Goal: Book appointment/travel/reservation

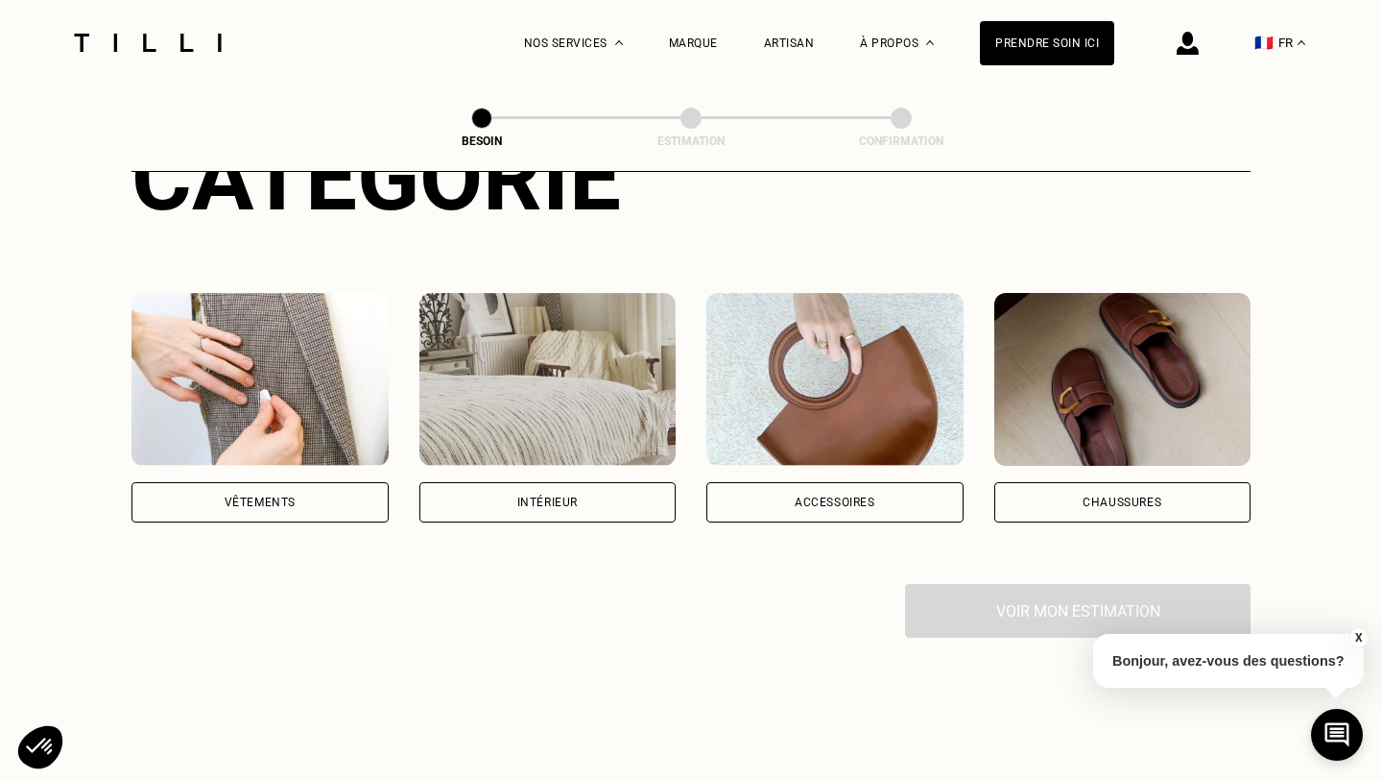
scroll to position [280, 0]
click at [614, 485] on div "Intérieur" at bounding box center [548, 501] width 257 height 40
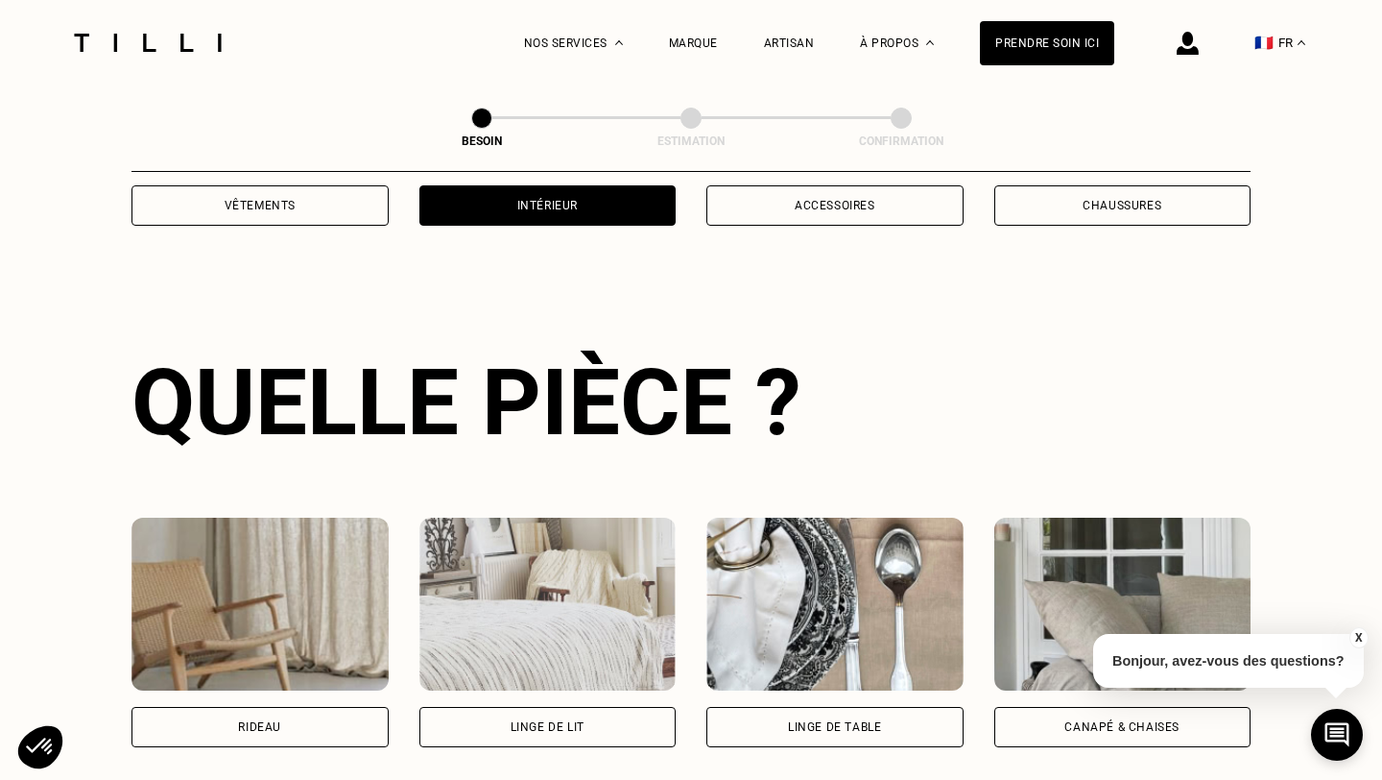
scroll to position [625, 0]
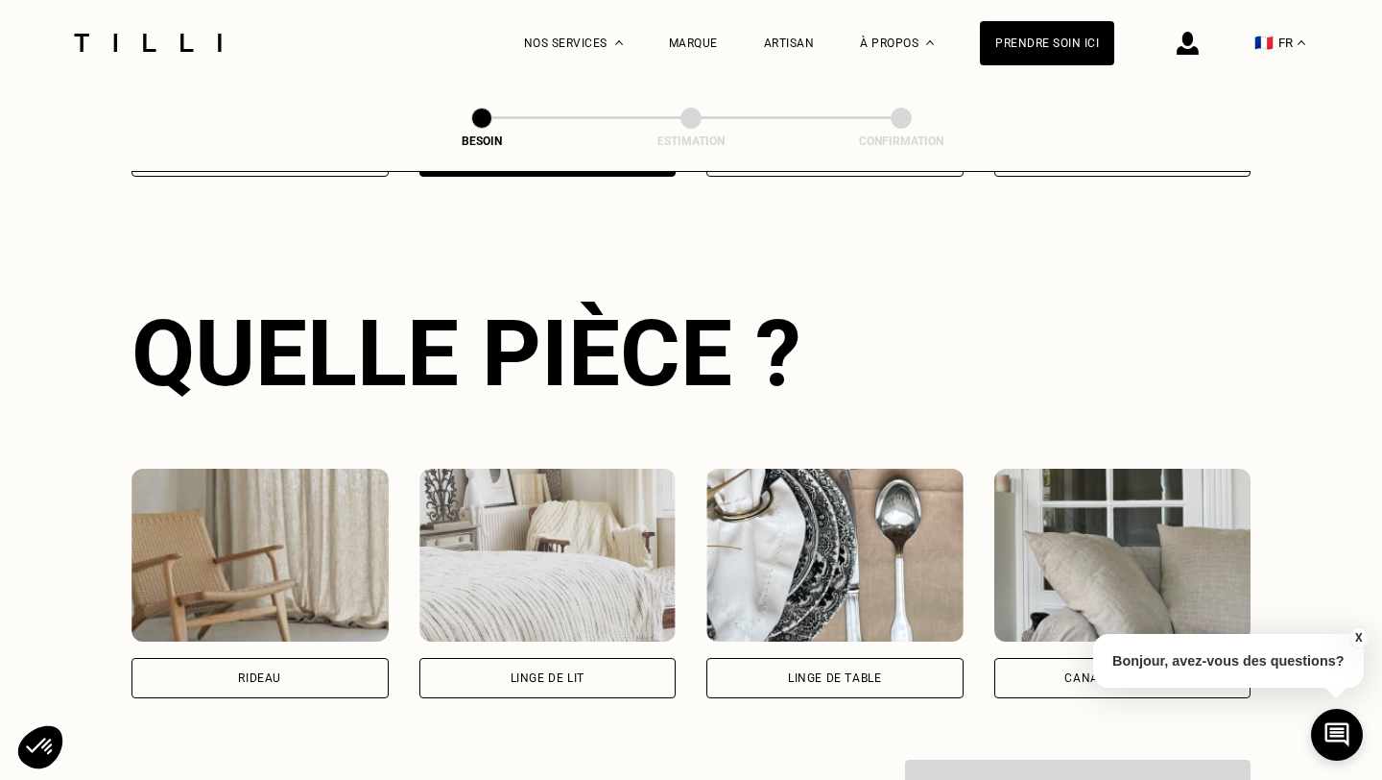
click at [328, 674] on div "Rideau" at bounding box center [260, 678] width 257 height 40
select select "FR"
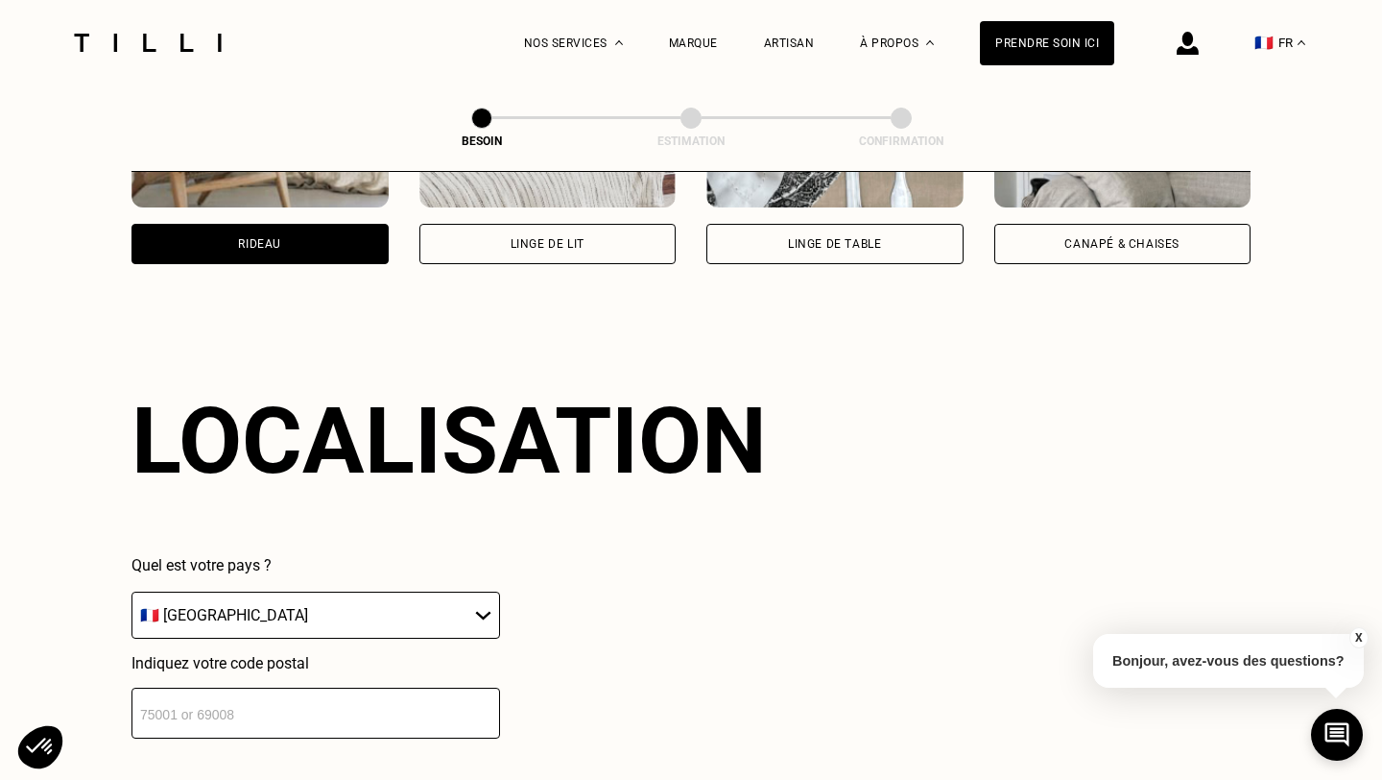
scroll to position [1146, 0]
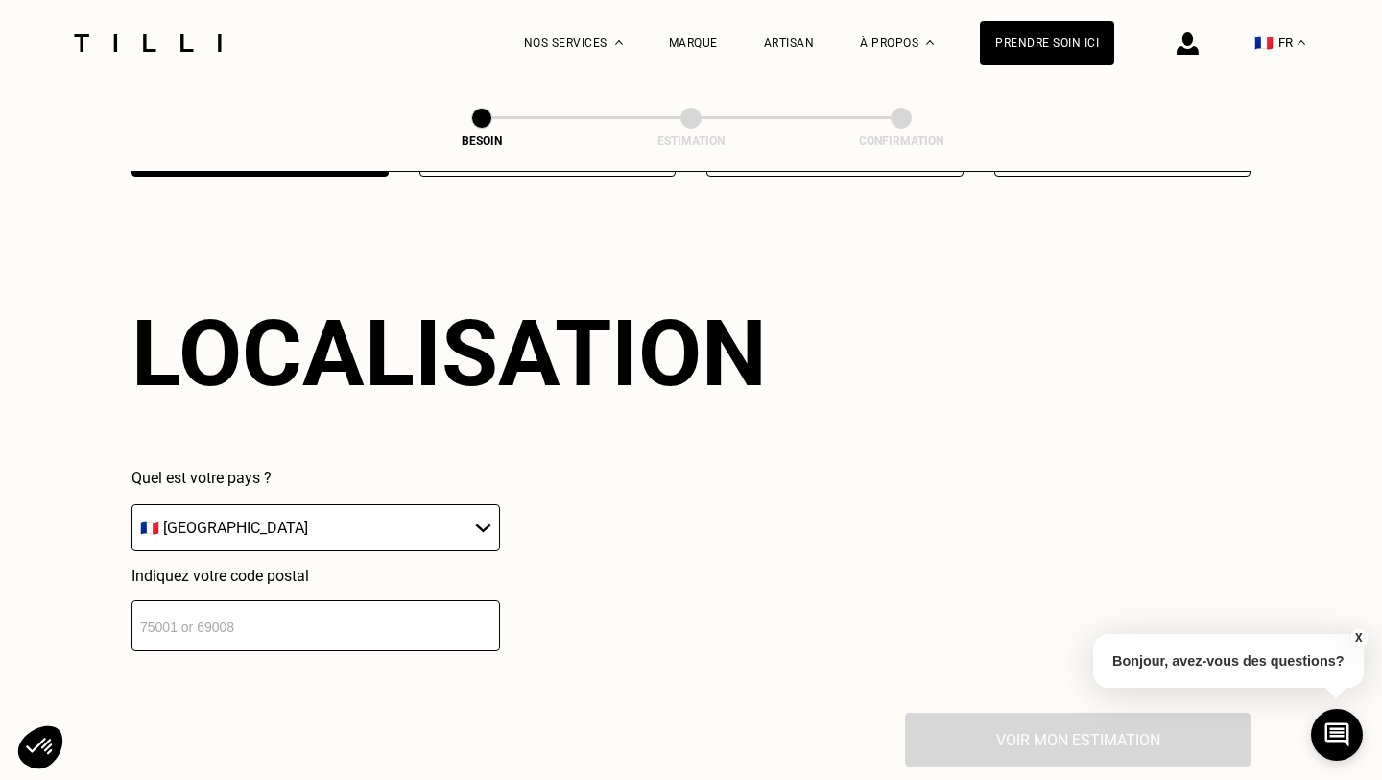
click at [324, 603] on input "number" at bounding box center [316, 625] width 369 height 51
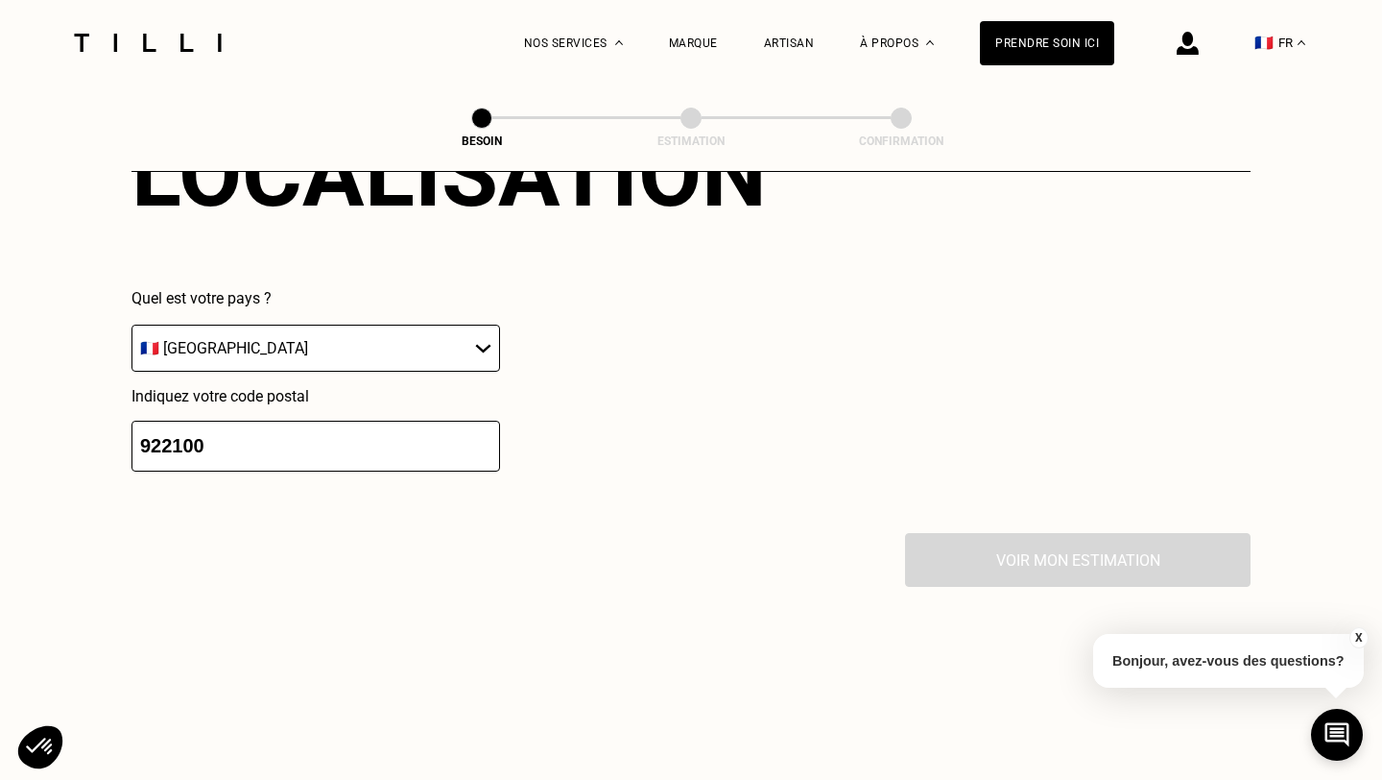
scroll to position [1333, 0]
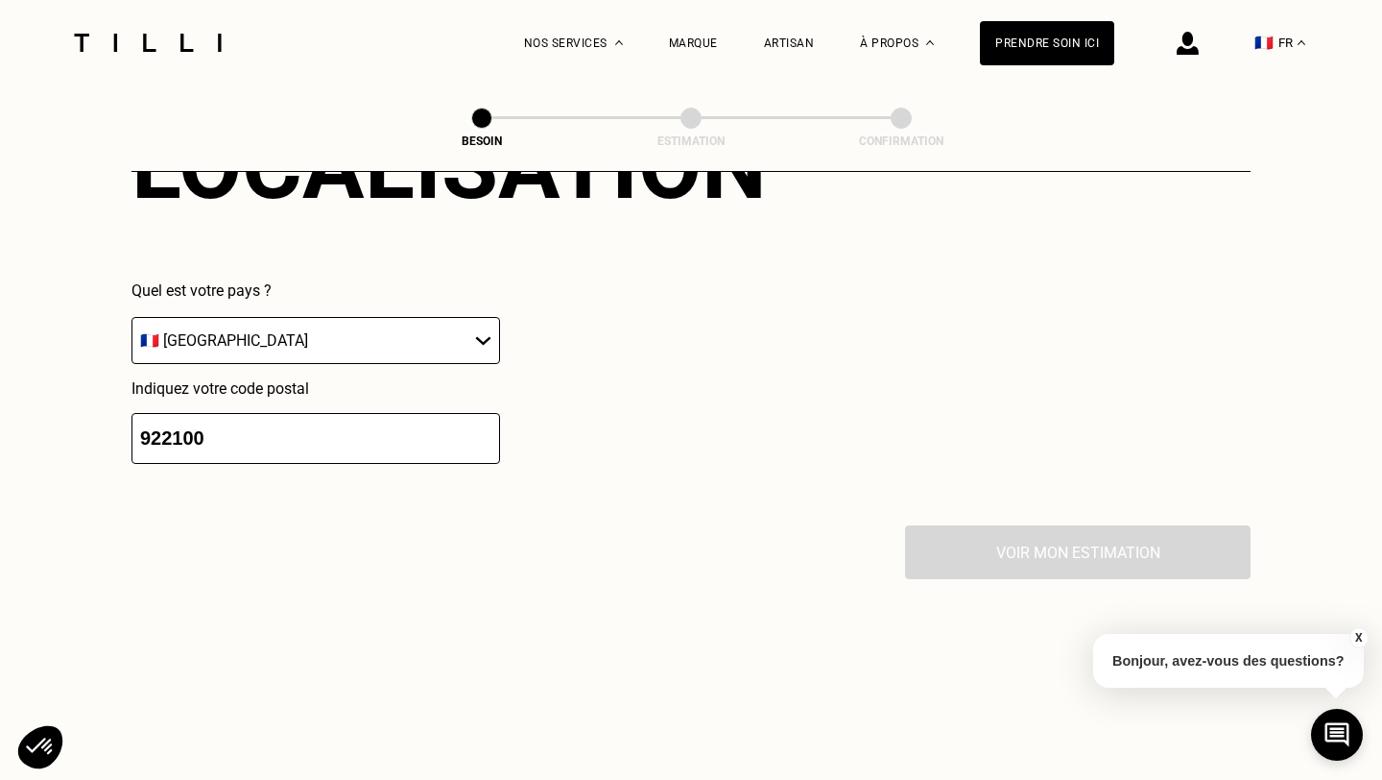
click at [166, 422] on input "922100" at bounding box center [316, 438] width 369 height 51
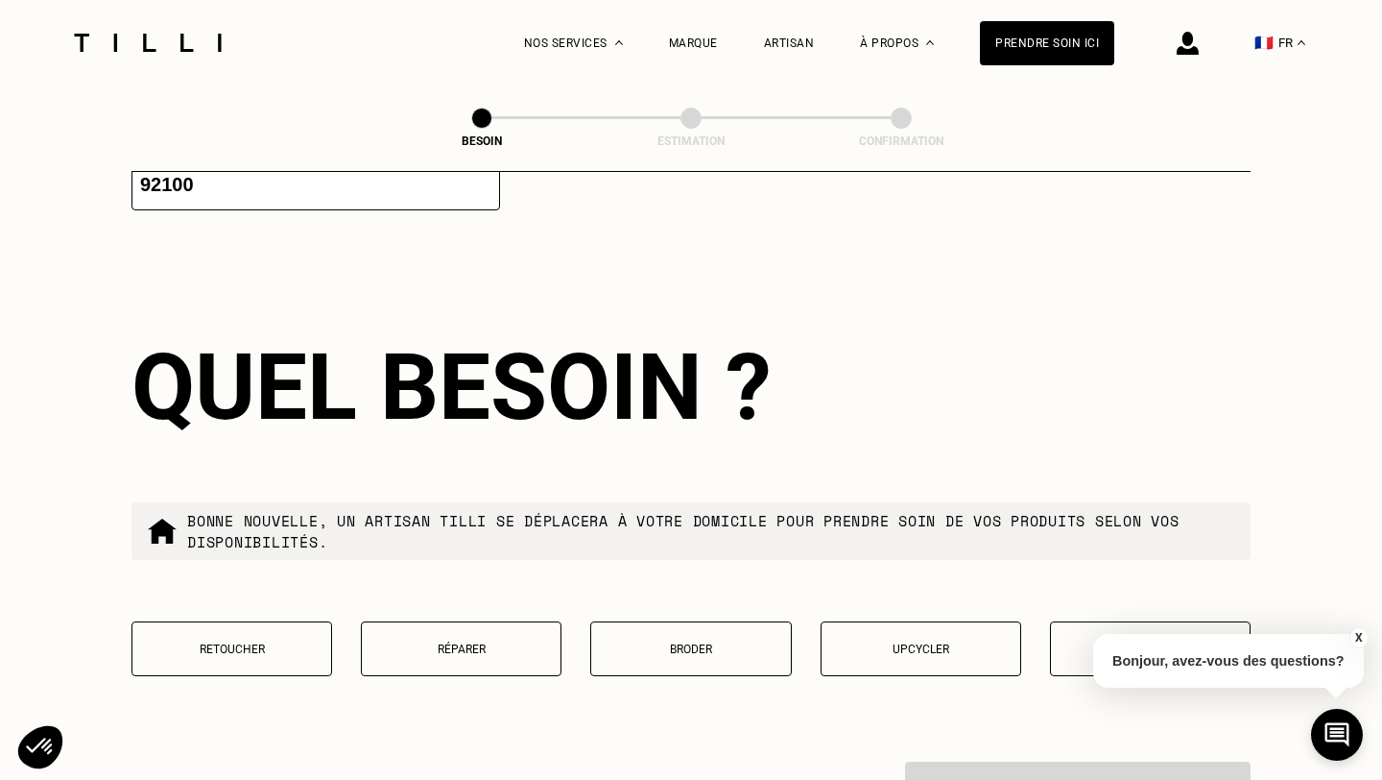
scroll to position [1627, 0]
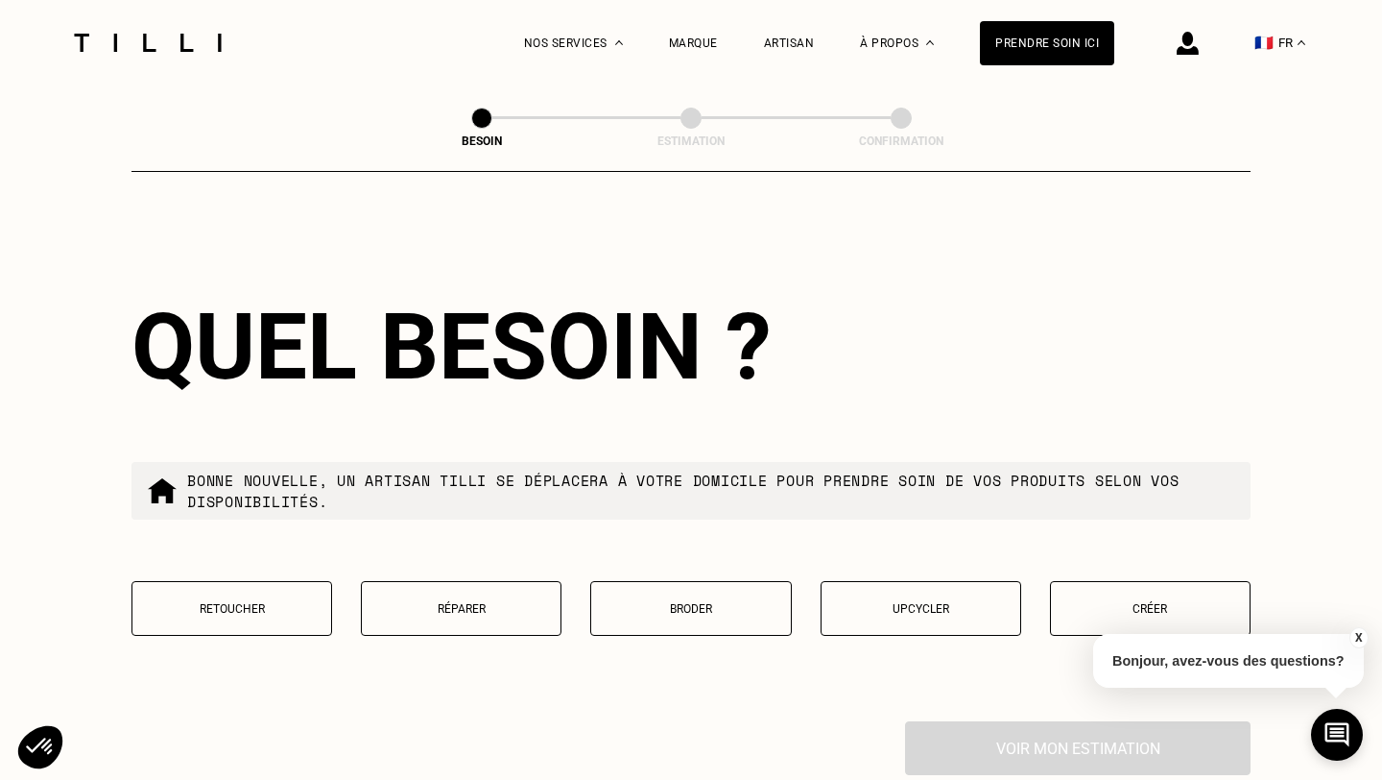
type input "92100"
click at [257, 602] on p "Retoucher" at bounding box center [232, 608] width 180 height 13
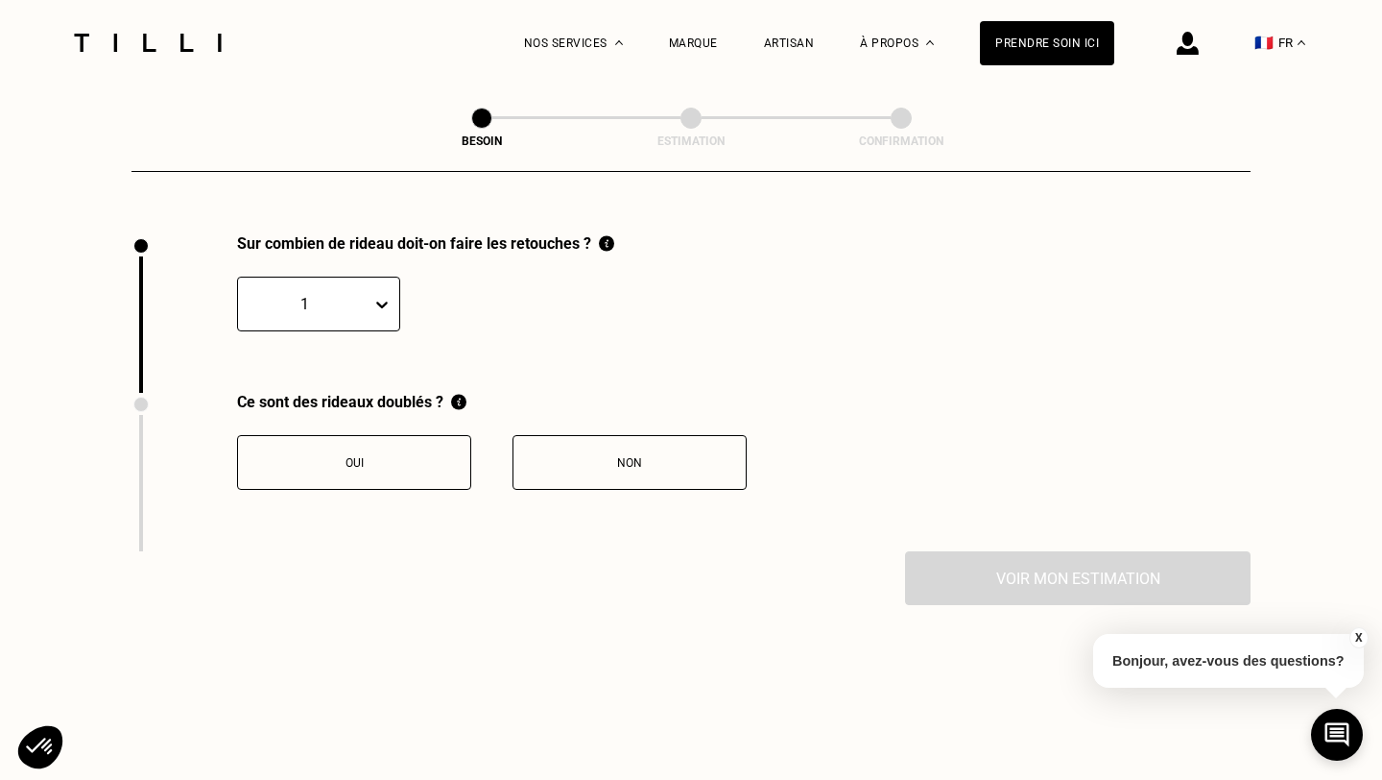
scroll to position [2117, 0]
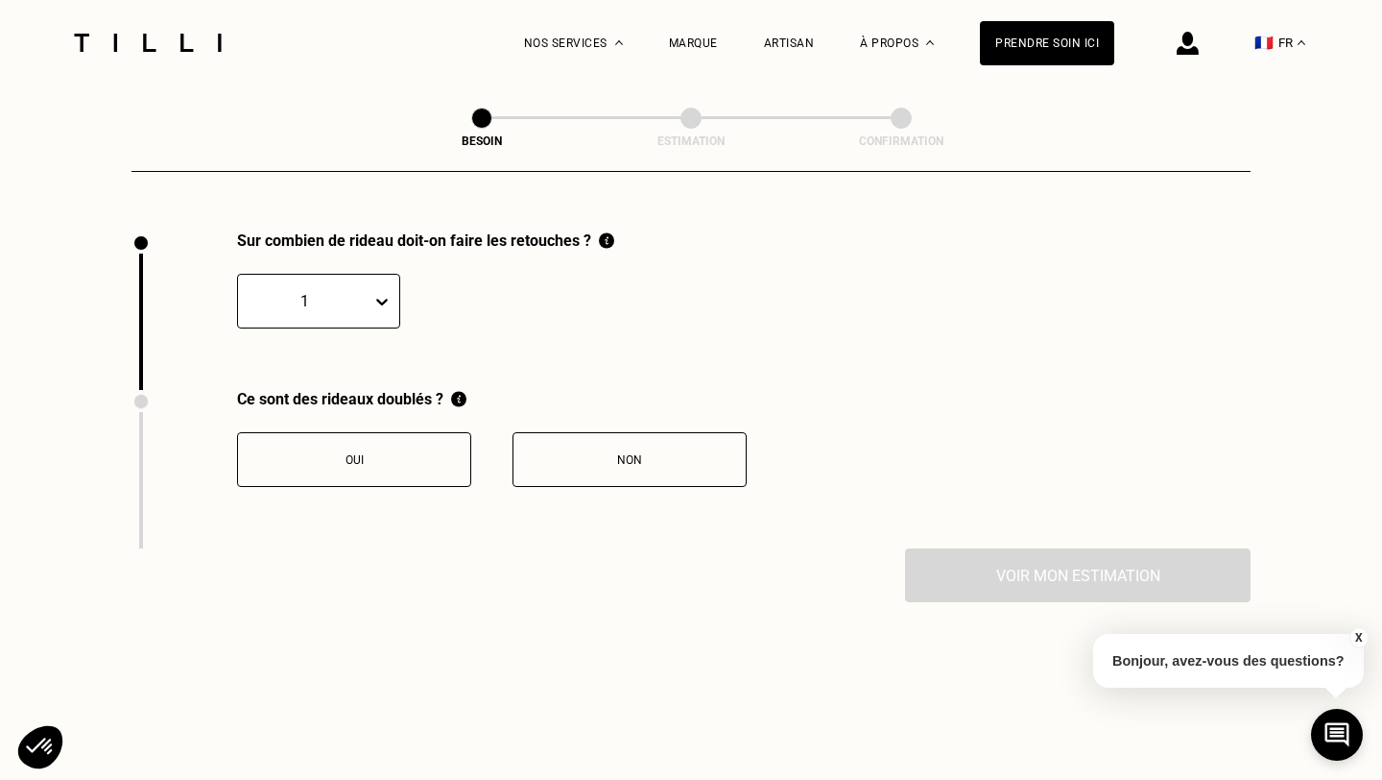
click at [384, 292] on icon at bounding box center [381, 301] width 19 height 19
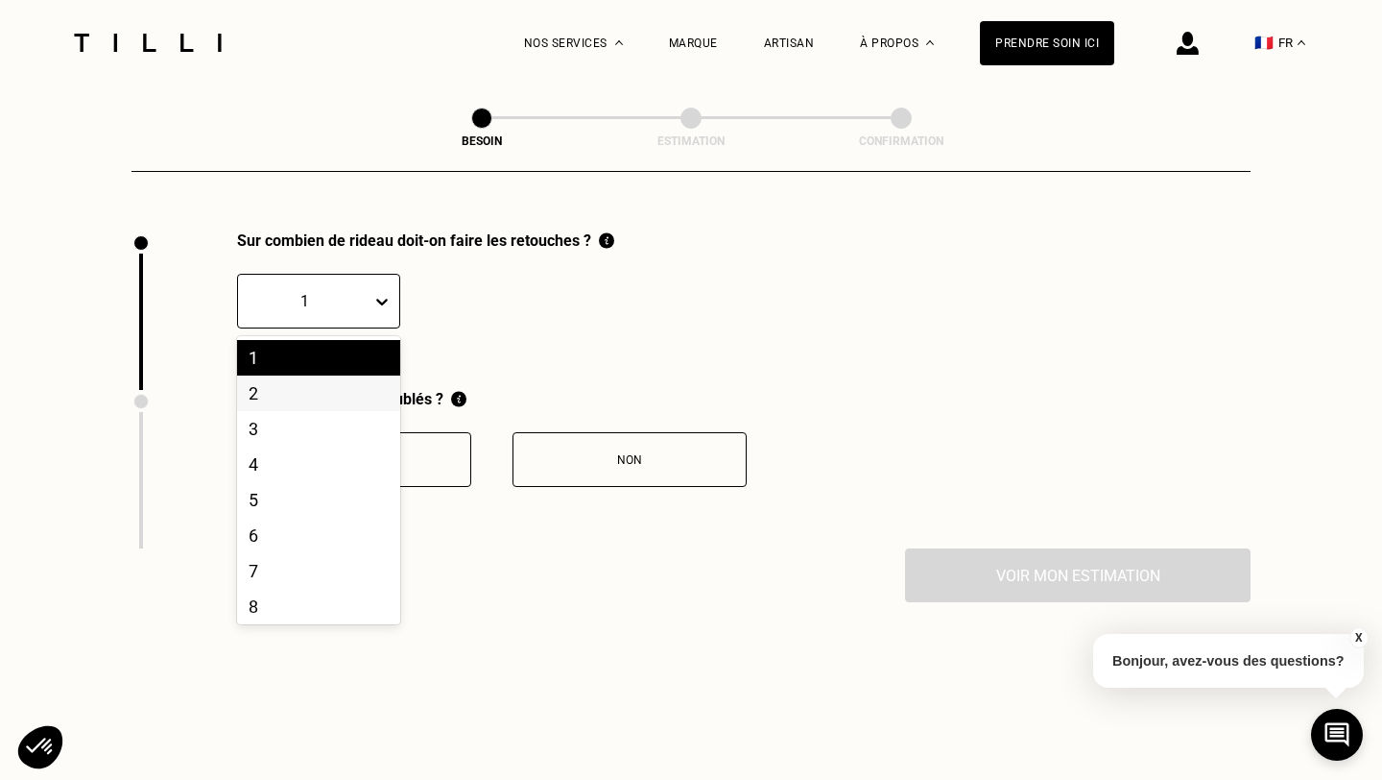
click at [576, 335] on div "Sur combien de rideau doit-on faire les retouches ? 2, 2 of 20. 20 results avai…" at bounding box center [373, 310] width 483 height 158
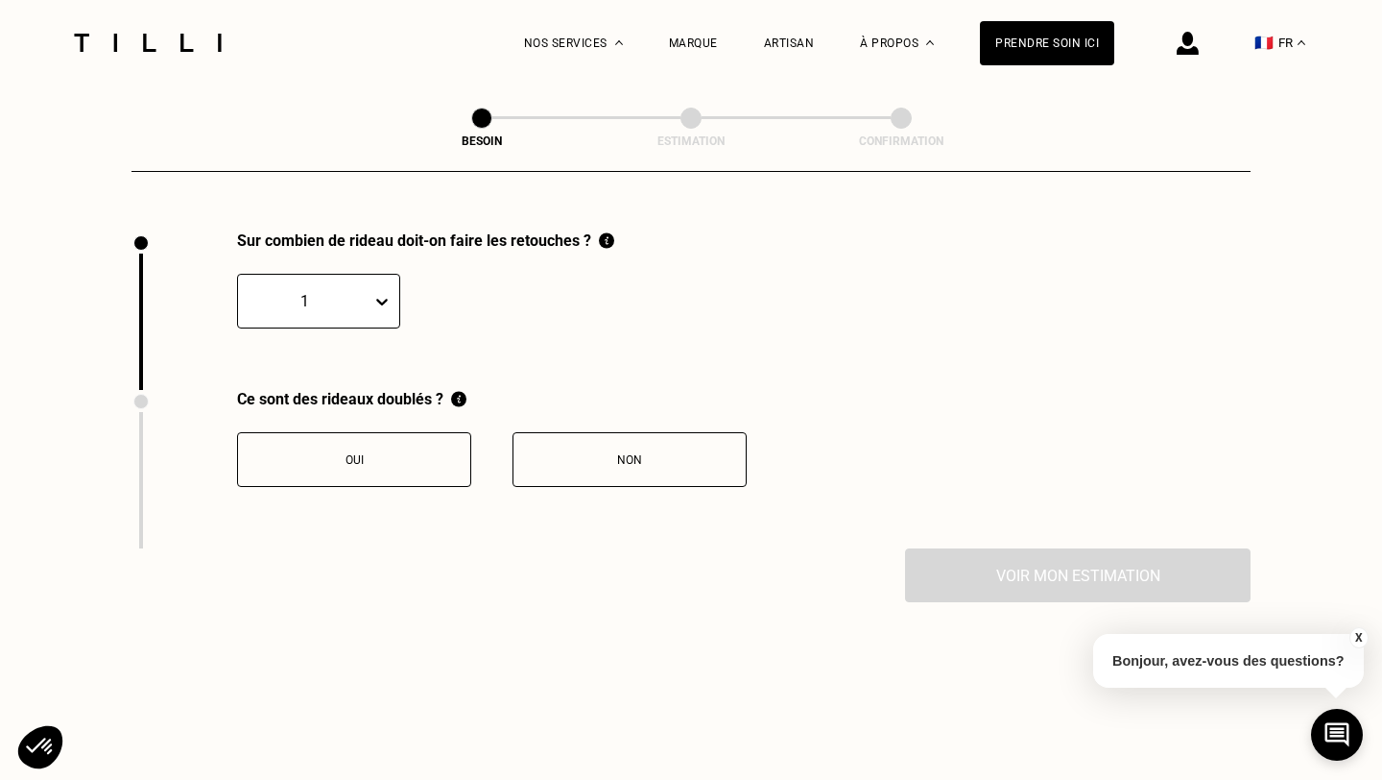
click at [639, 453] on div "Non" at bounding box center [629, 459] width 213 height 13
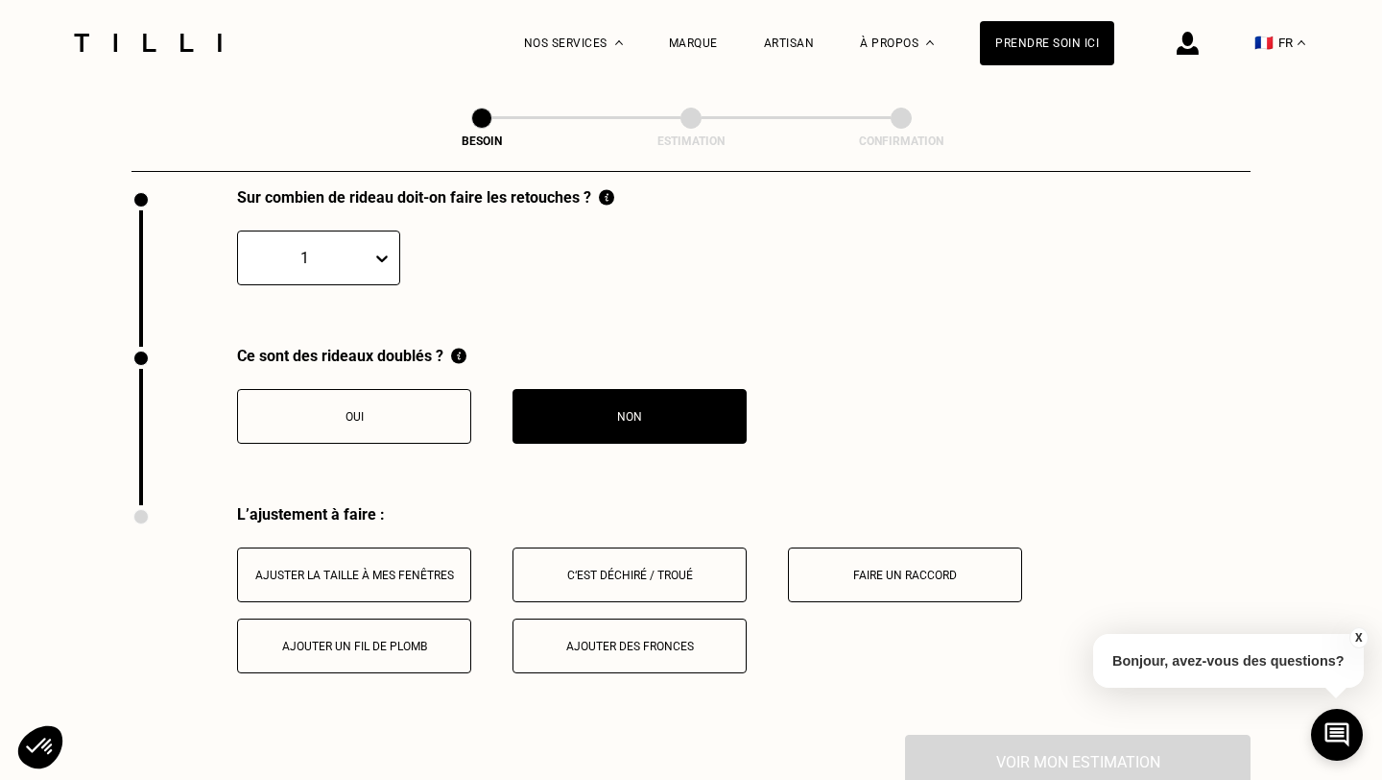
scroll to position [2129, 0]
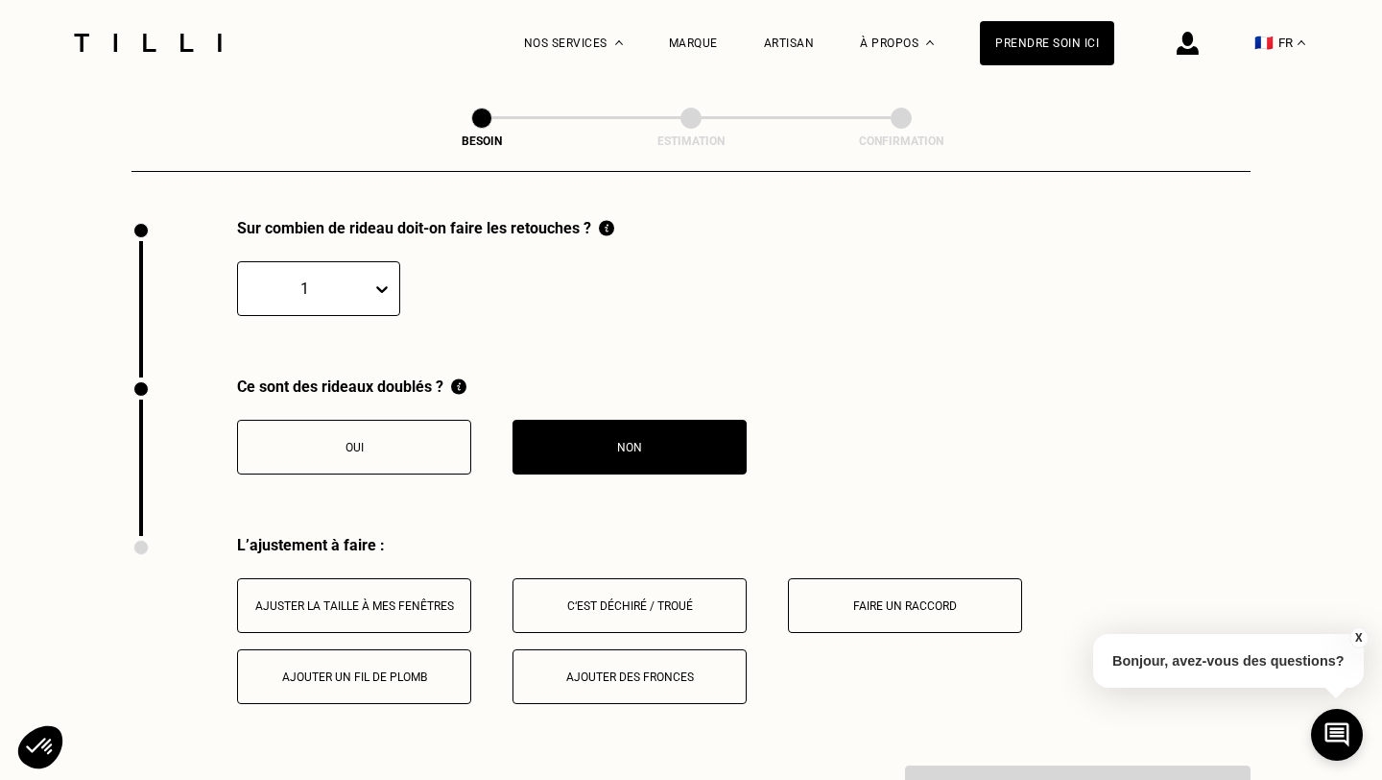
click at [374, 279] on icon at bounding box center [381, 288] width 19 height 19
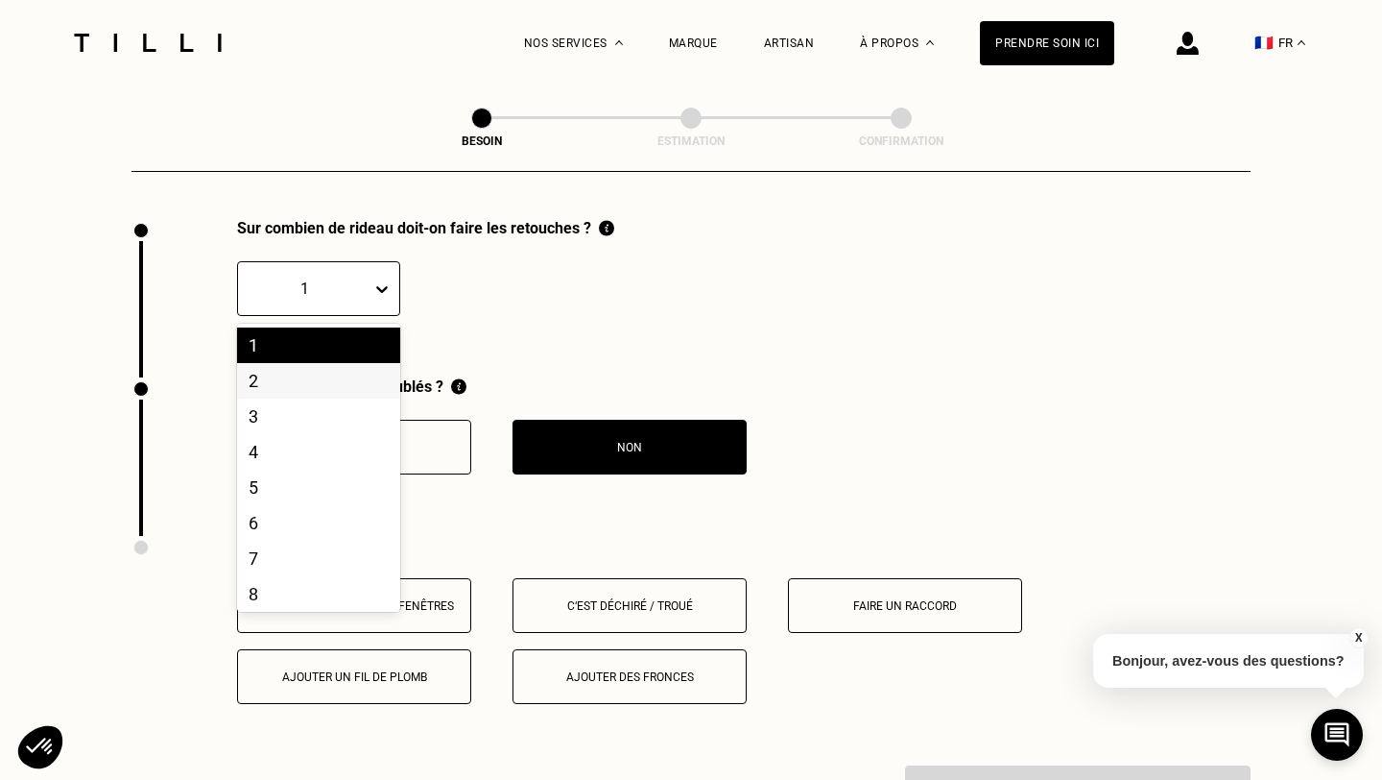
click at [345, 366] on div "2" at bounding box center [318, 381] width 163 height 36
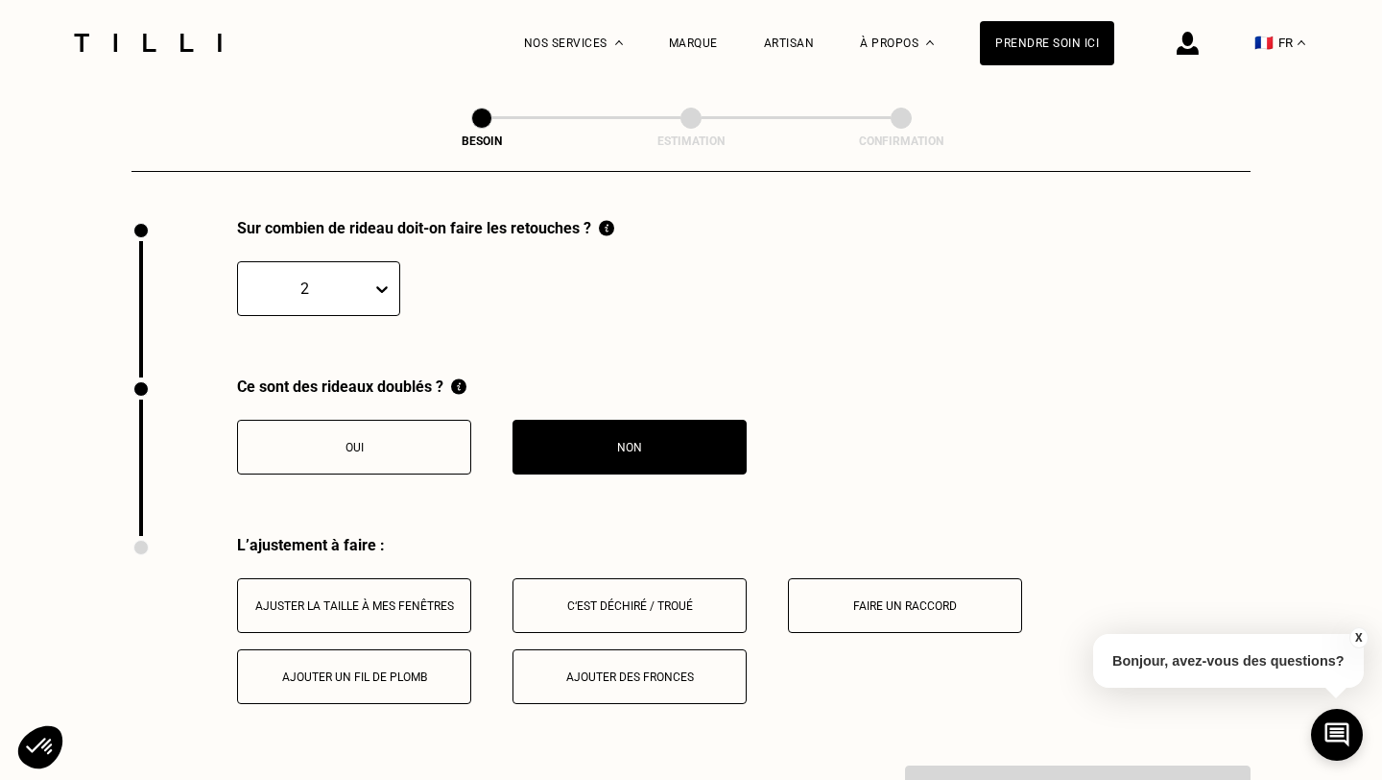
click at [322, 599] on div "Ajuster la taille à mes fenêtres" at bounding box center [354, 605] width 213 height 13
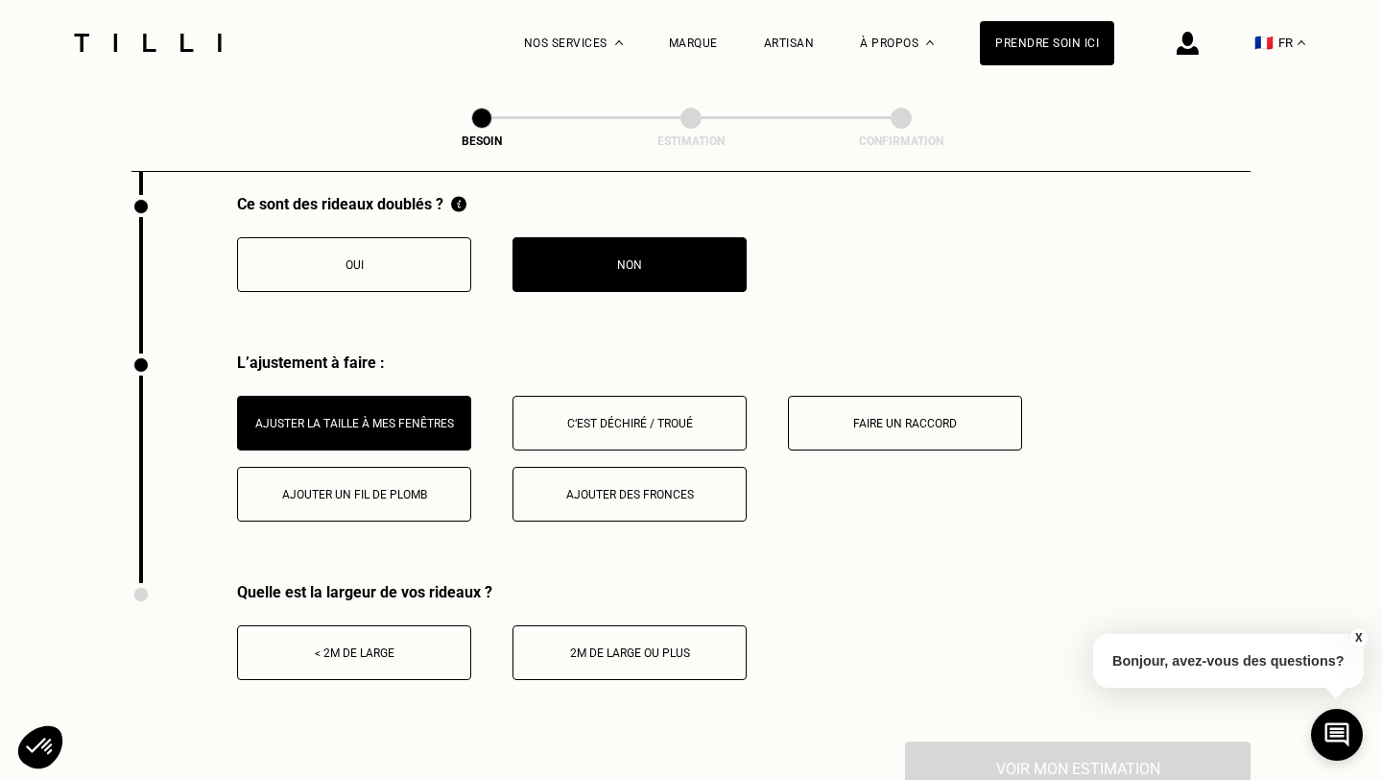
scroll to position [2317, 0]
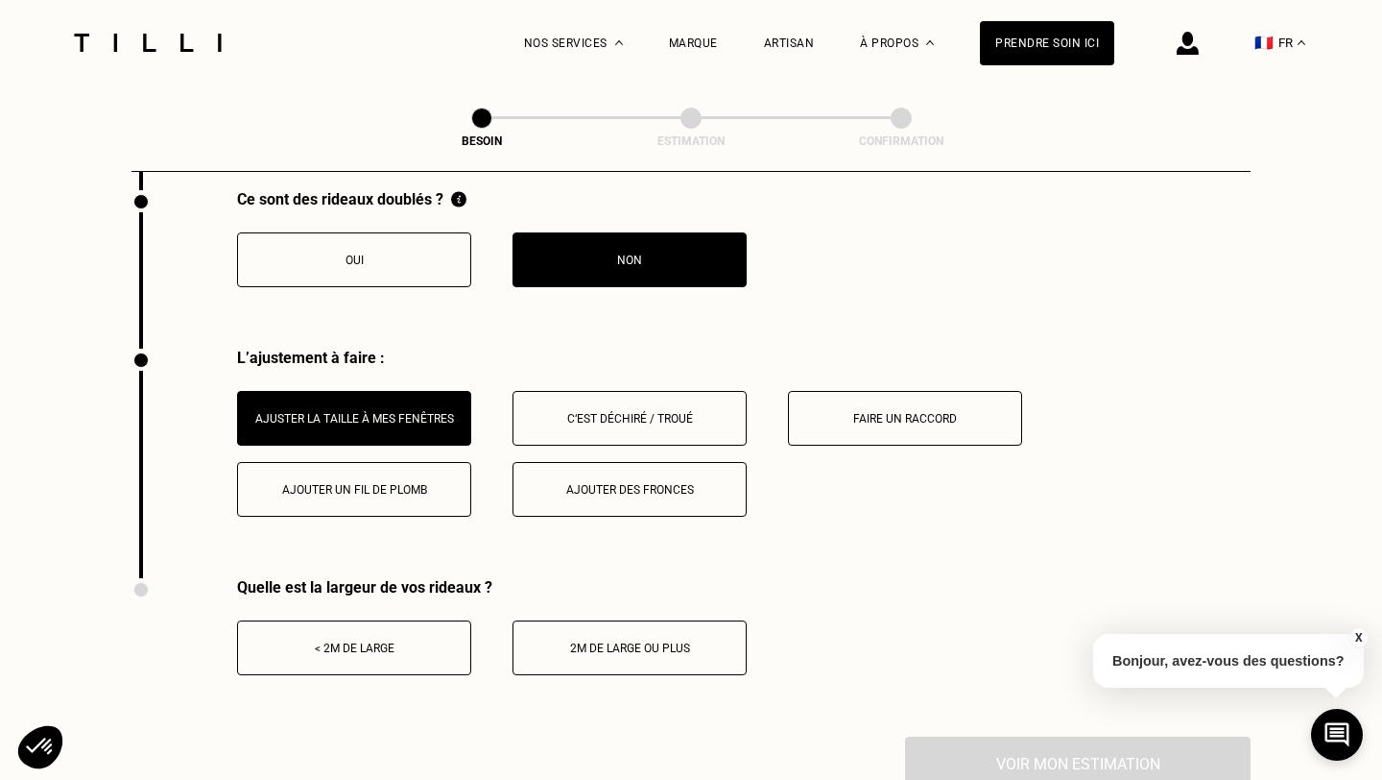
click at [603, 655] on button "2m de large ou plus" at bounding box center [630, 647] width 234 height 55
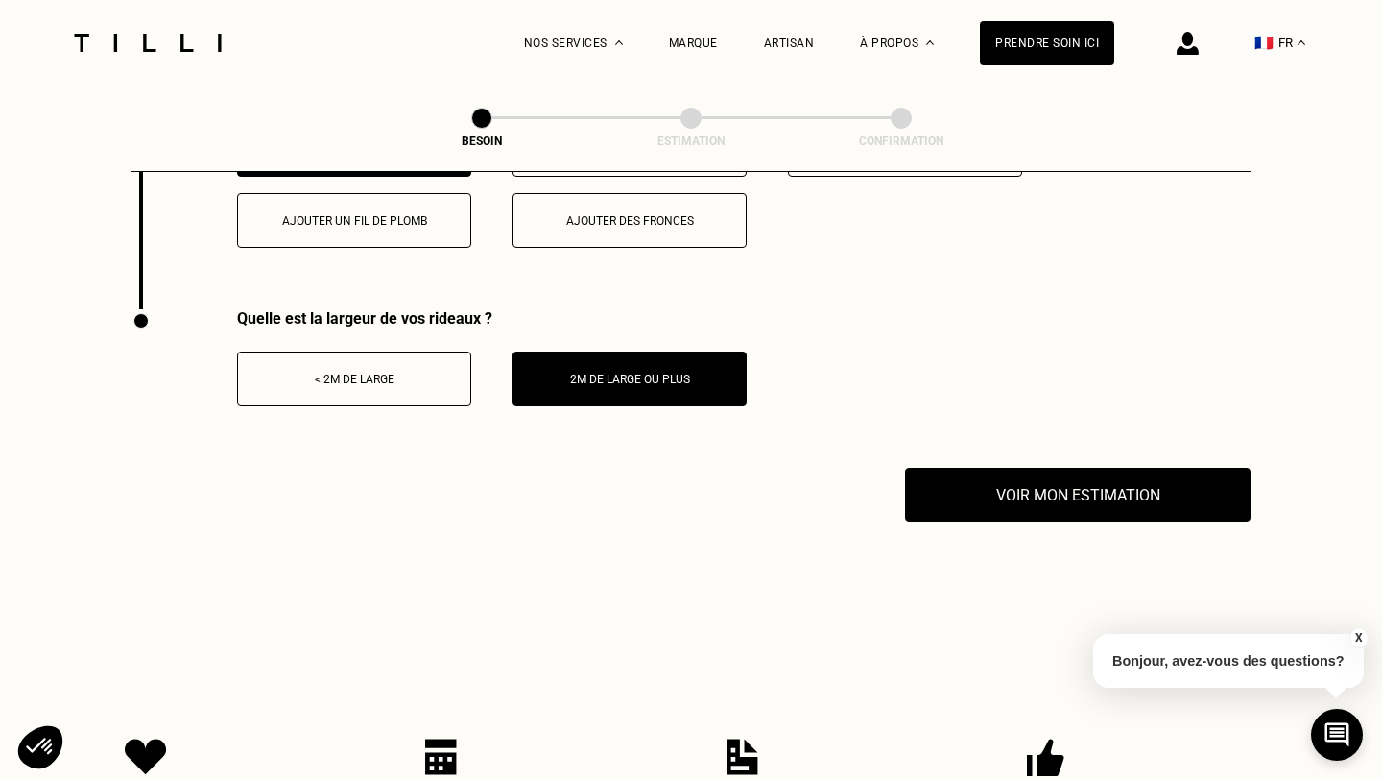
scroll to position [2596, 0]
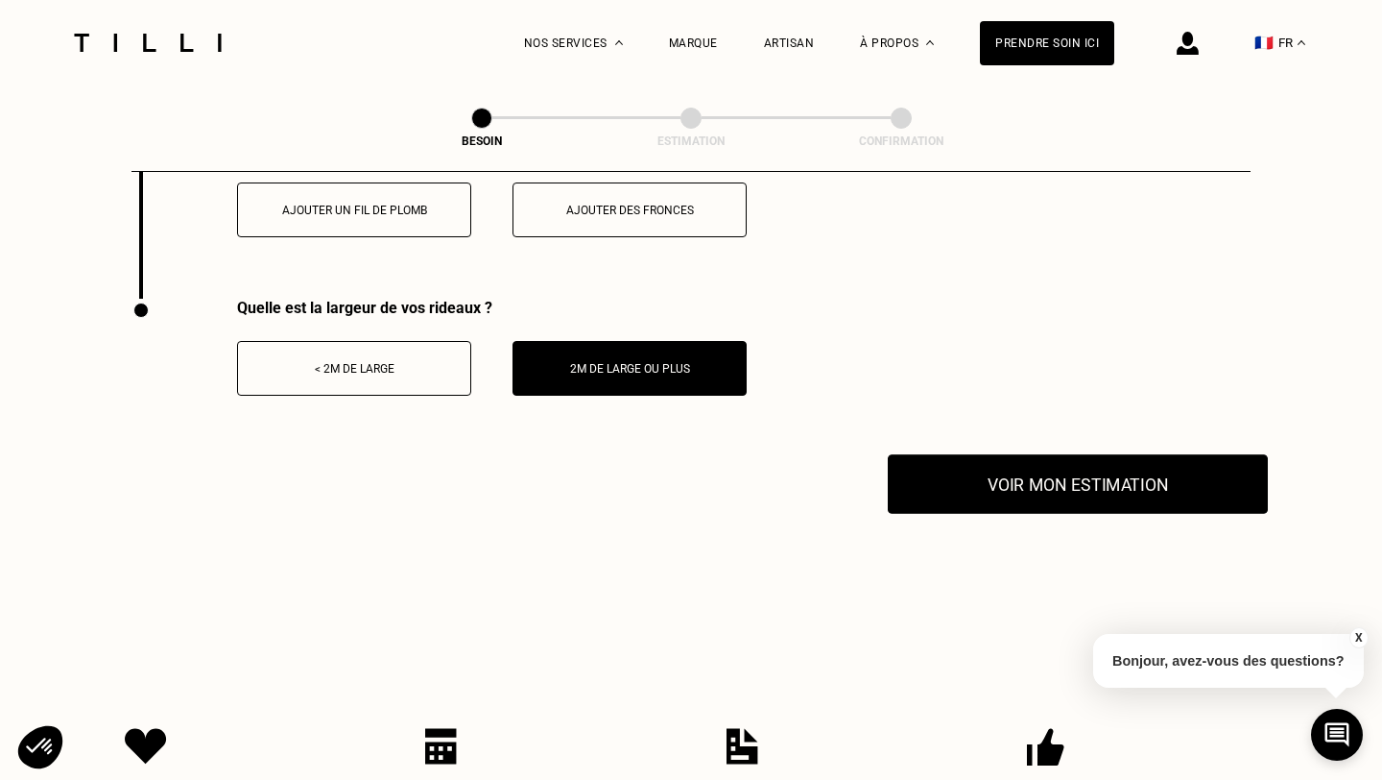
click at [1021, 484] on button "Voir mon estimation" at bounding box center [1078, 484] width 380 height 60
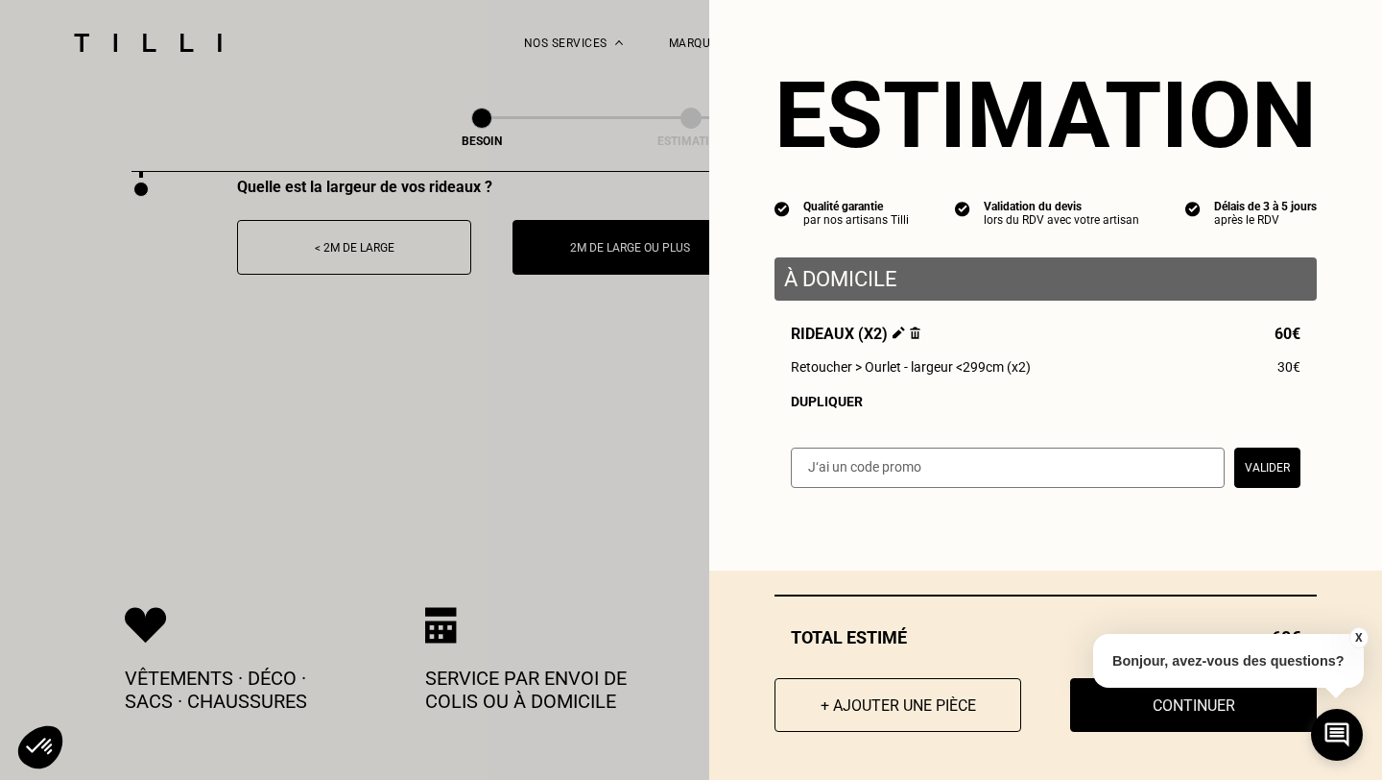
scroll to position [2725, 0]
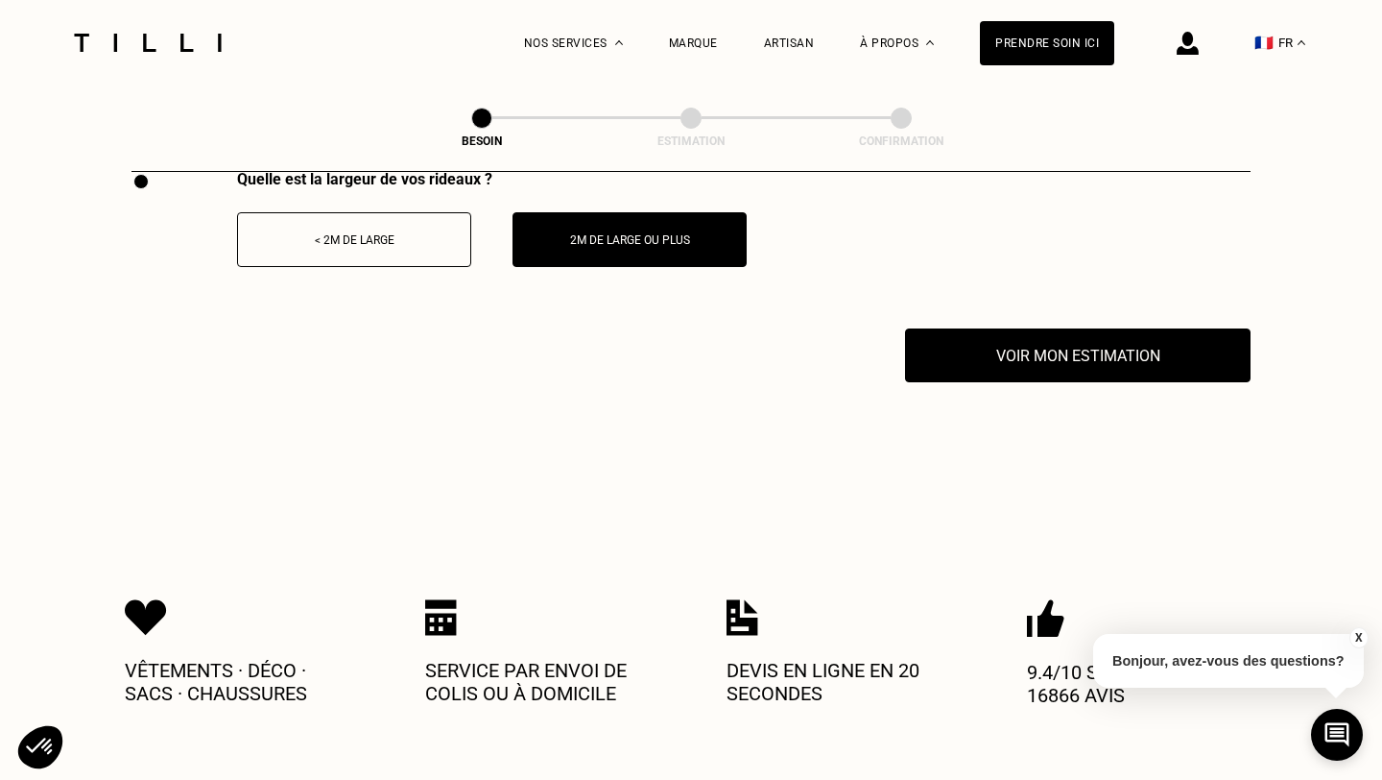
click at [1355, 631] on button "X" at bounding box center [1358, 637] width 19 height 21
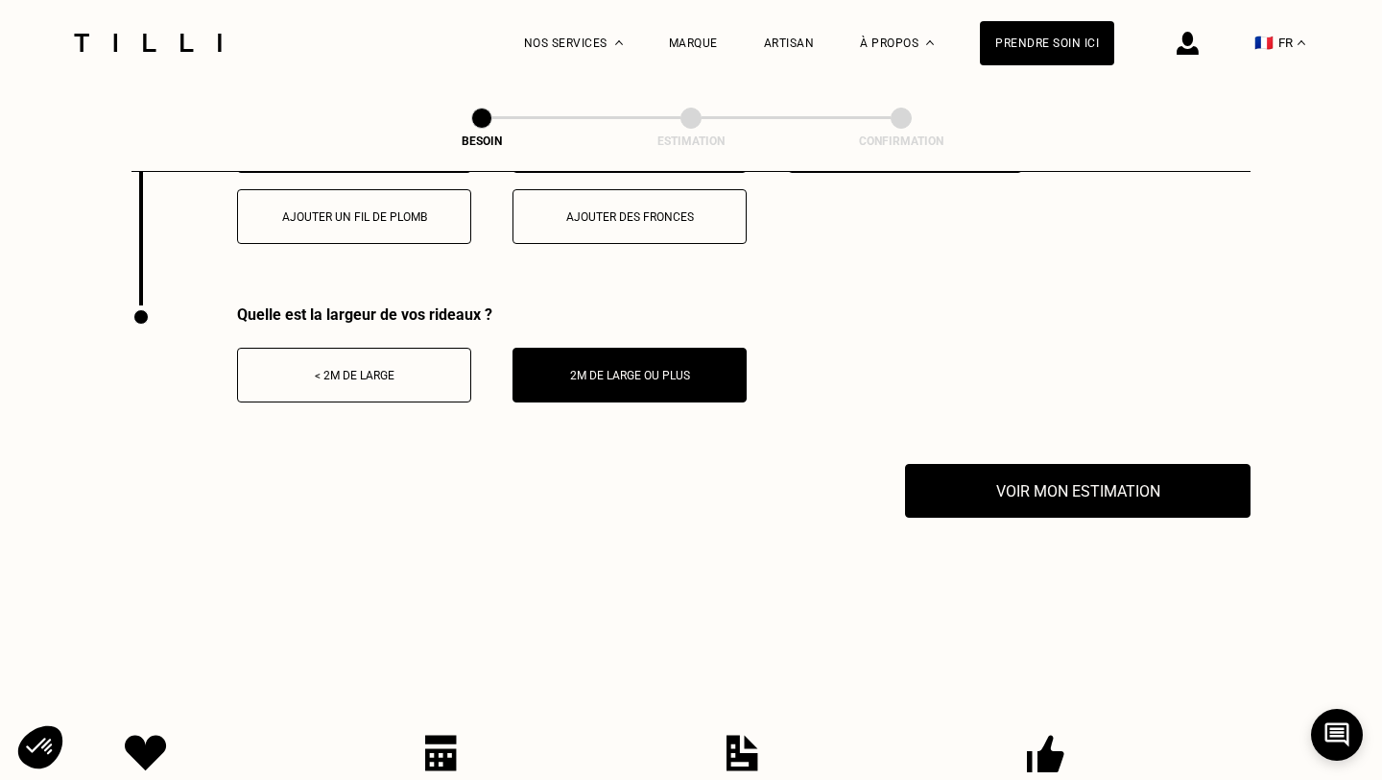
scroll to position [2589, 0]
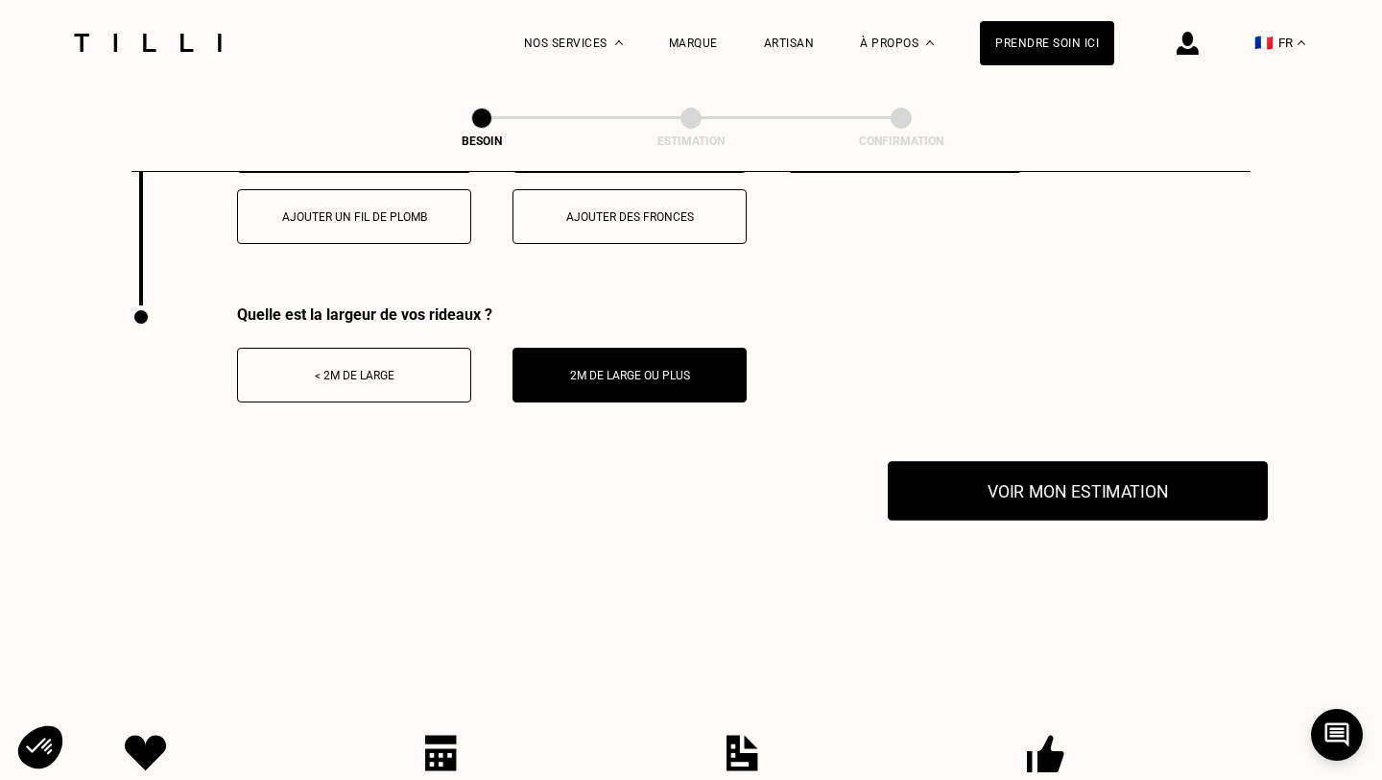
click at [1165, 501] on button "Voir mon estimation" at bounding box center [1078, 491] width 380 height 60
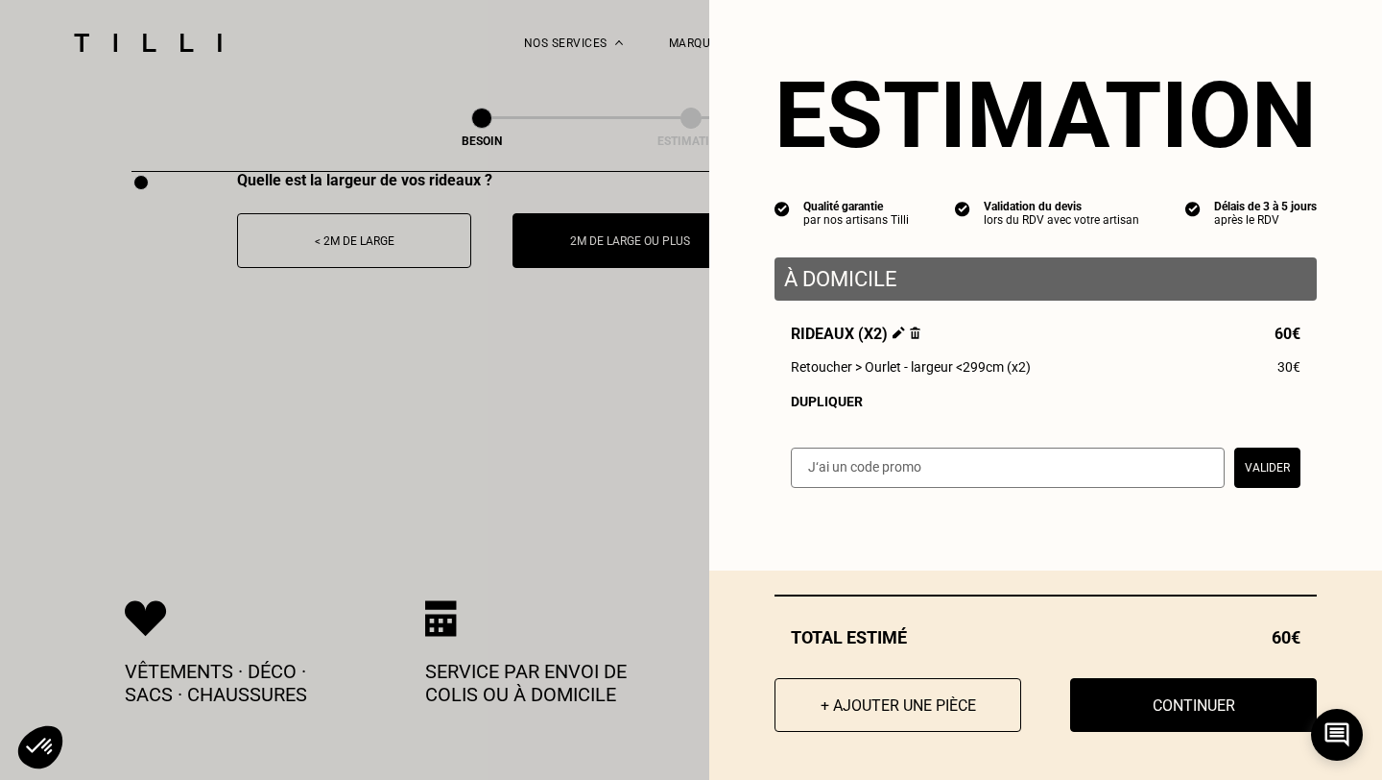
scroll to position [2725, 0]
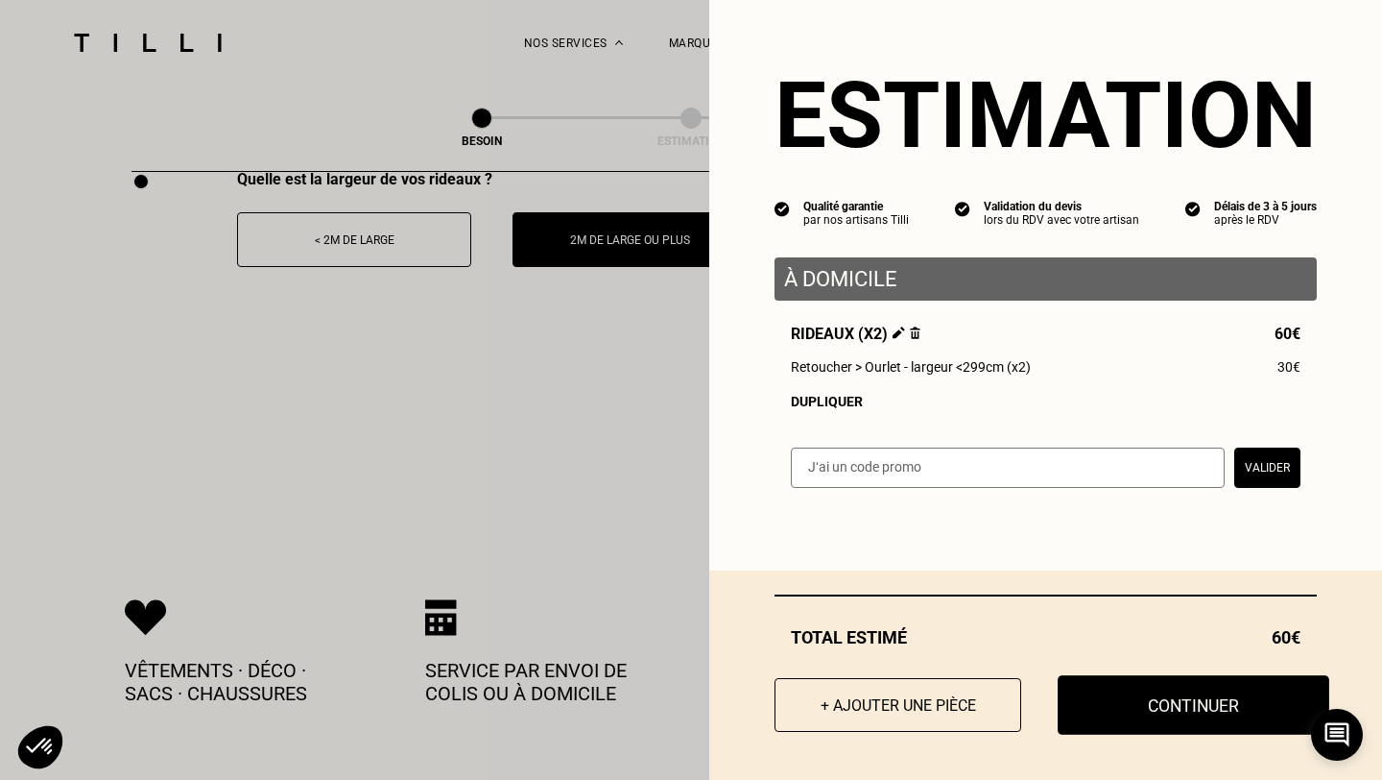
click at [1182, 704] on button "Continuer" at bounding box center [1194, 705] width 272 height 60
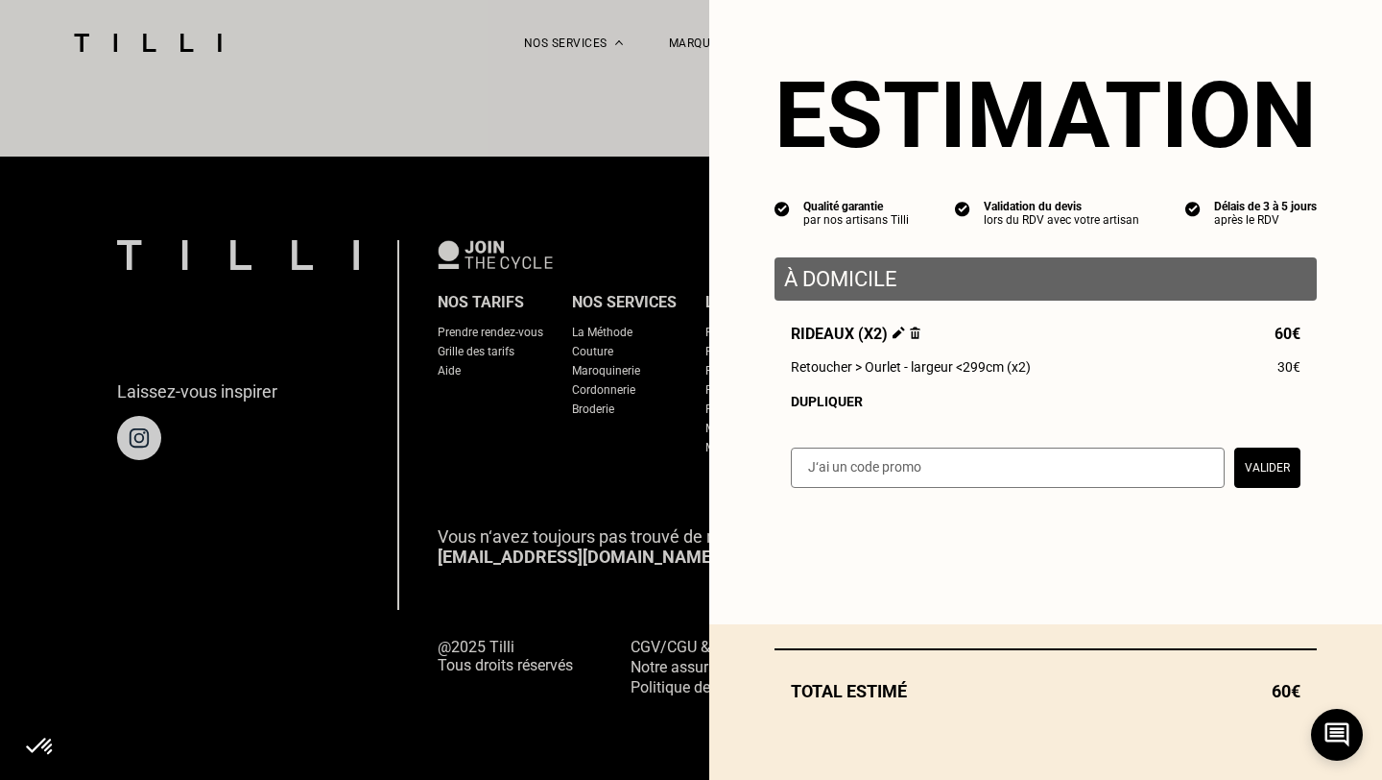
scroll to position [1165, 0]
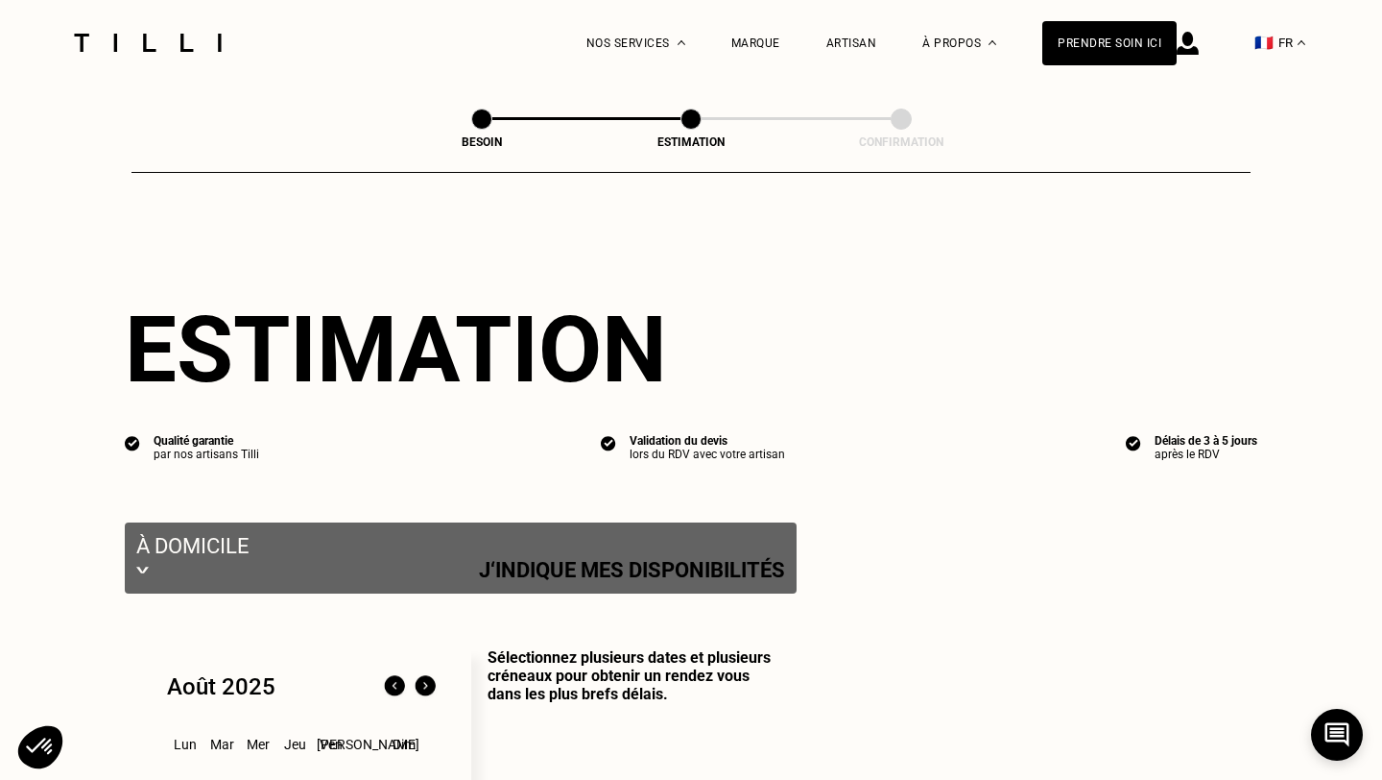
select select "FR"
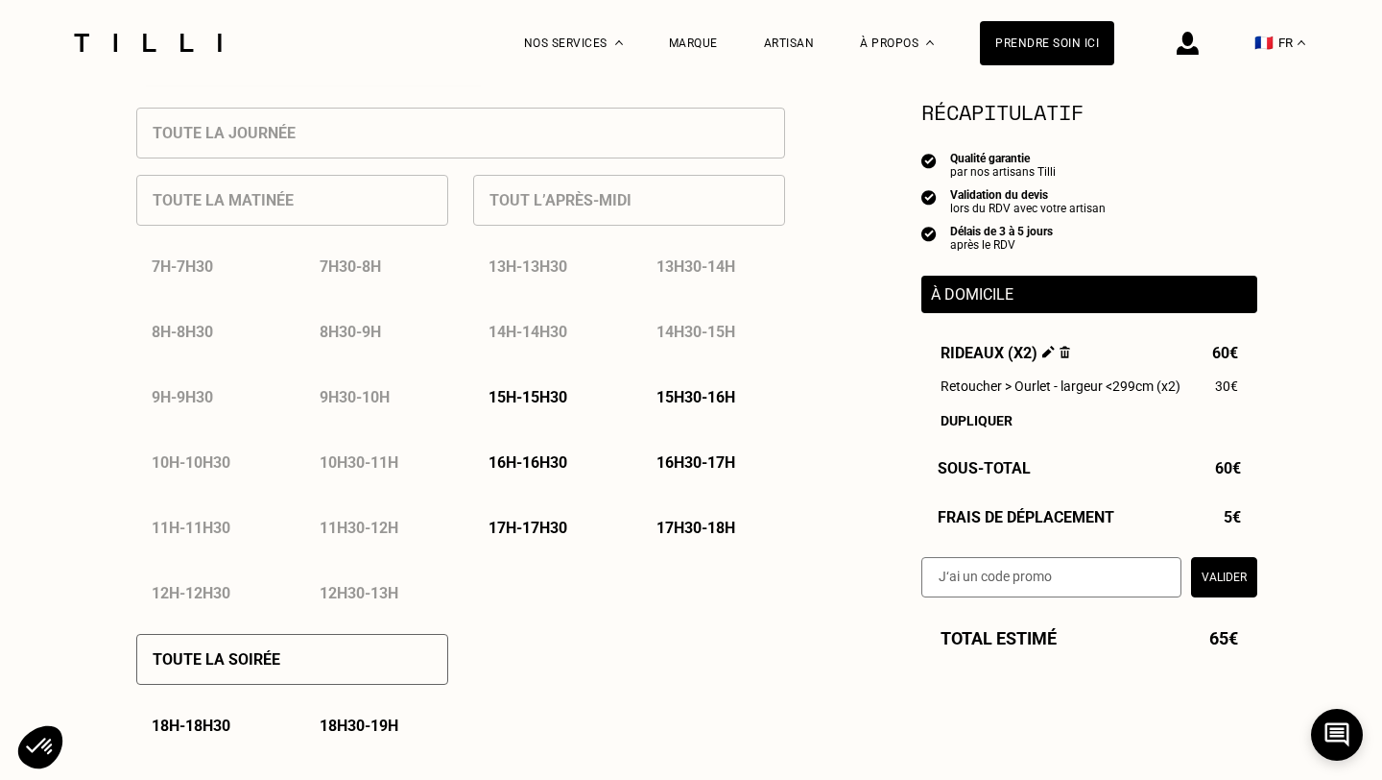
scroll to position [875, 0]
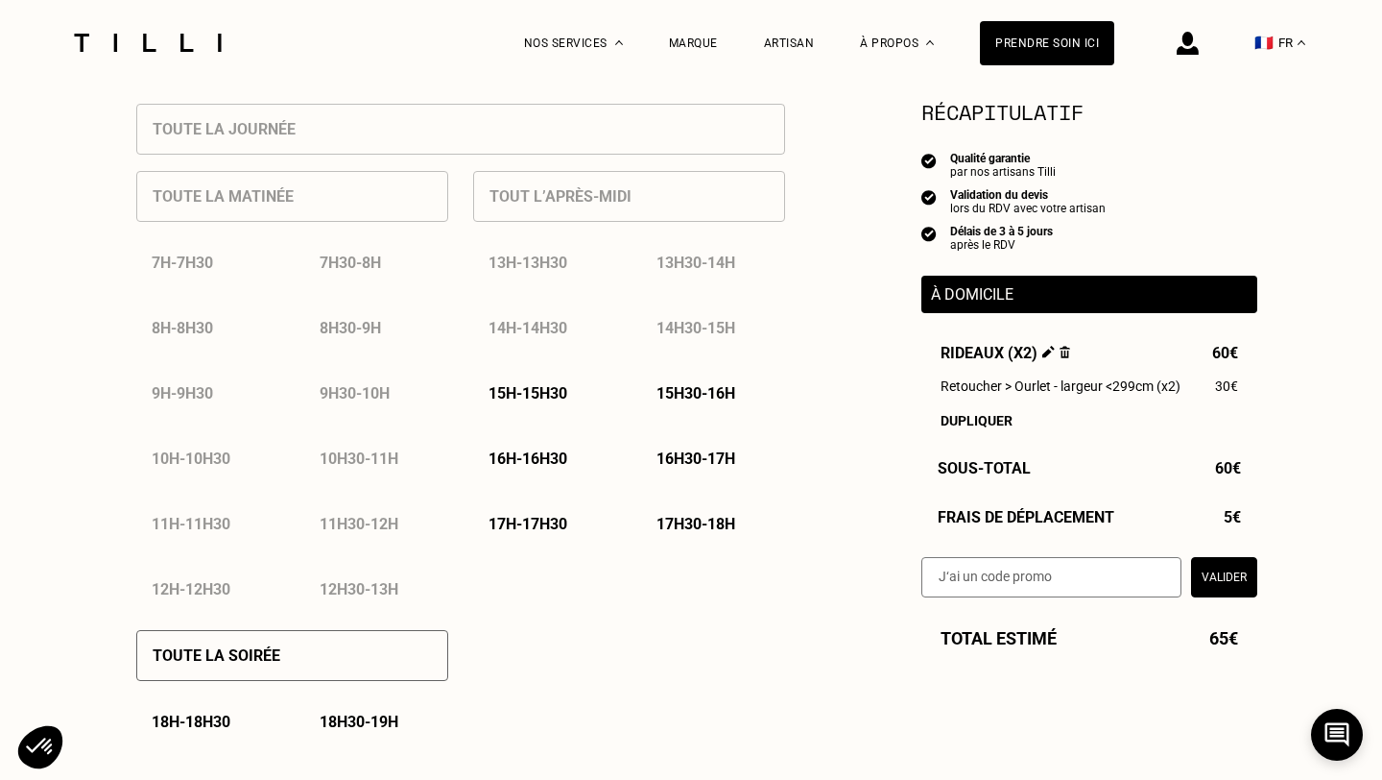
click at [553, 395] on p "15h - 15h30" at bounding box center [528, 393] width 79 height 18
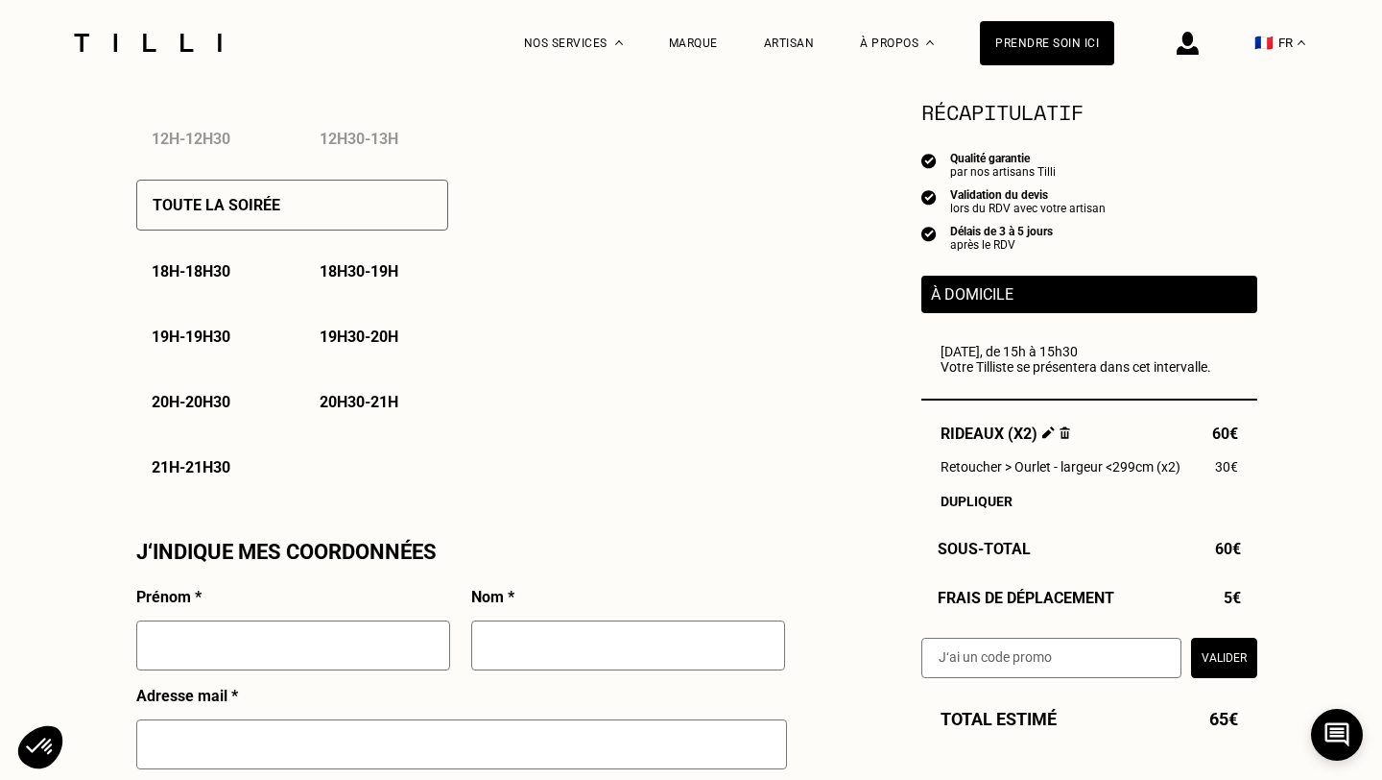
scroll to position [1328, 0]
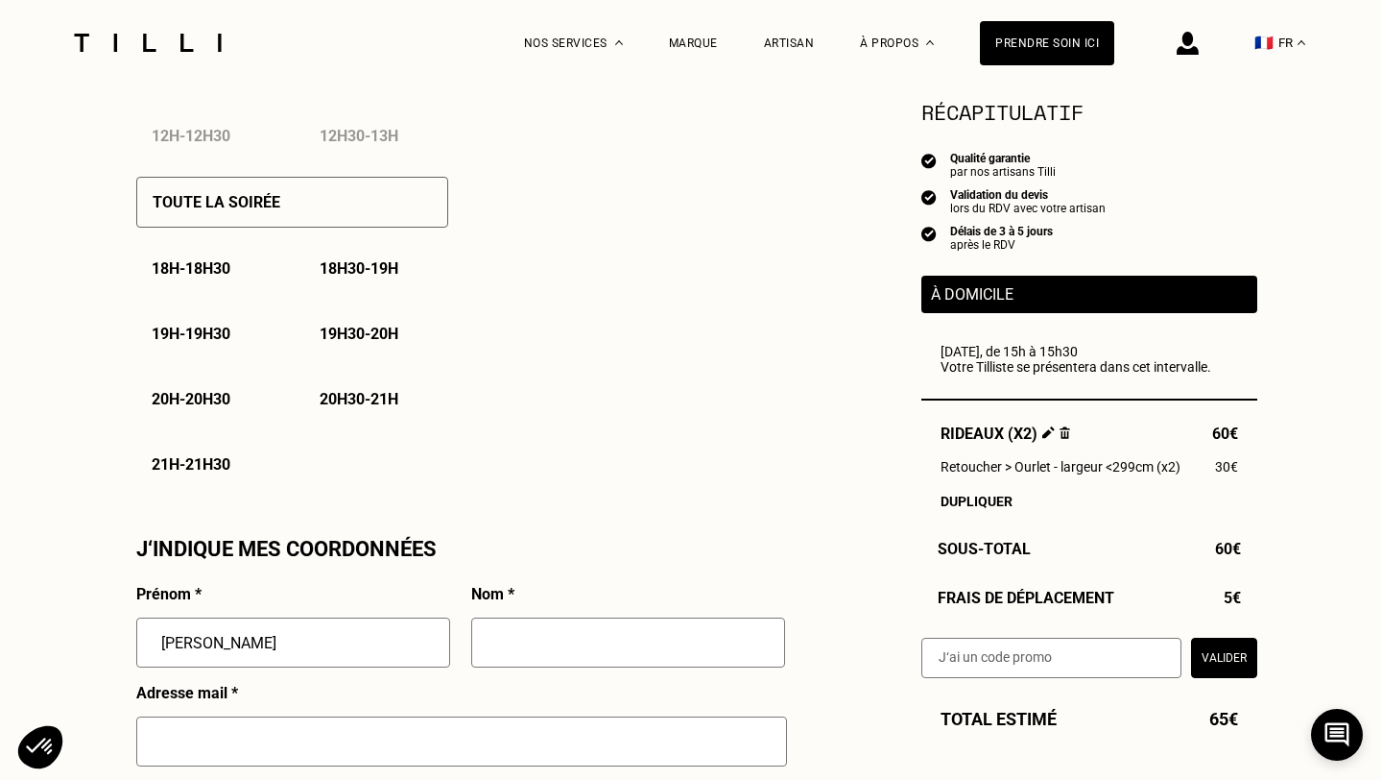
type input "[PERSON_NAME]"
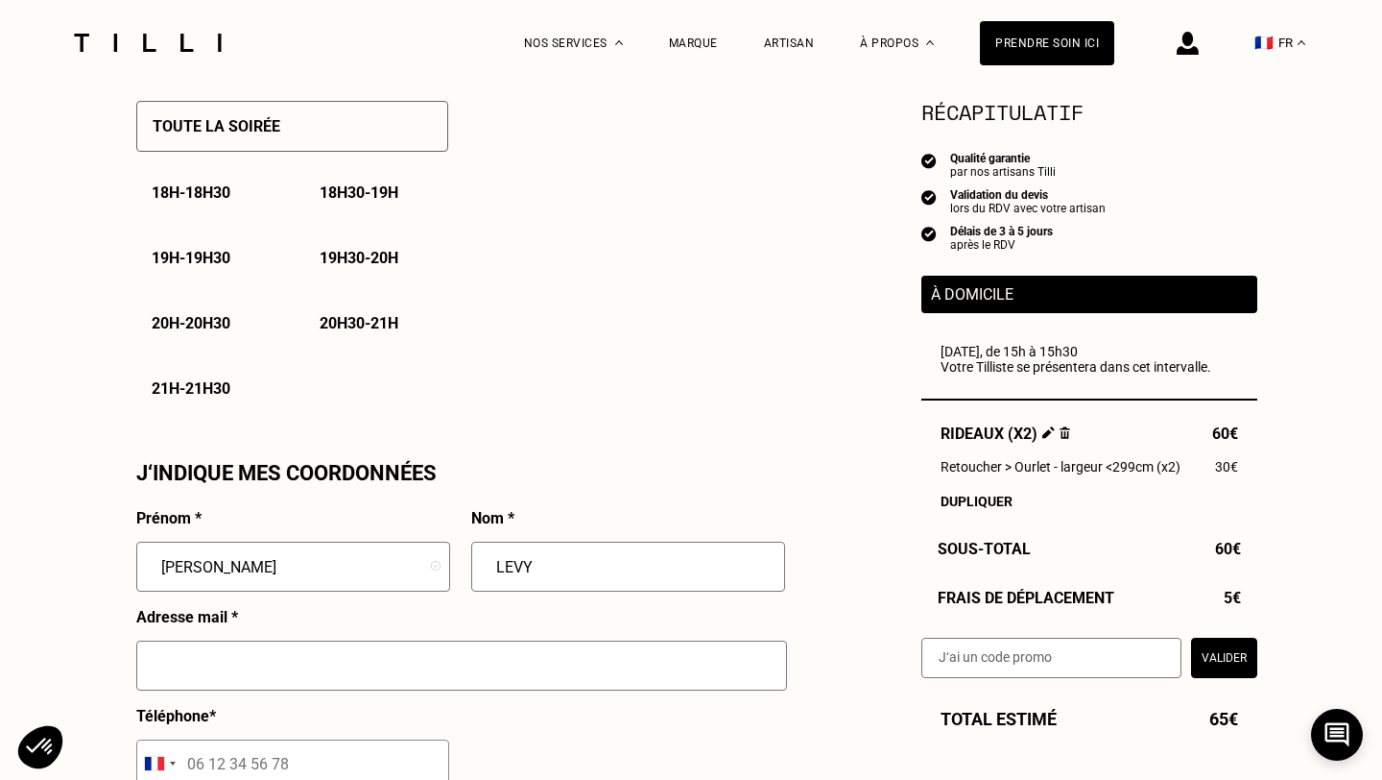
scroll to position [1405, 0]
type input "LEVY"
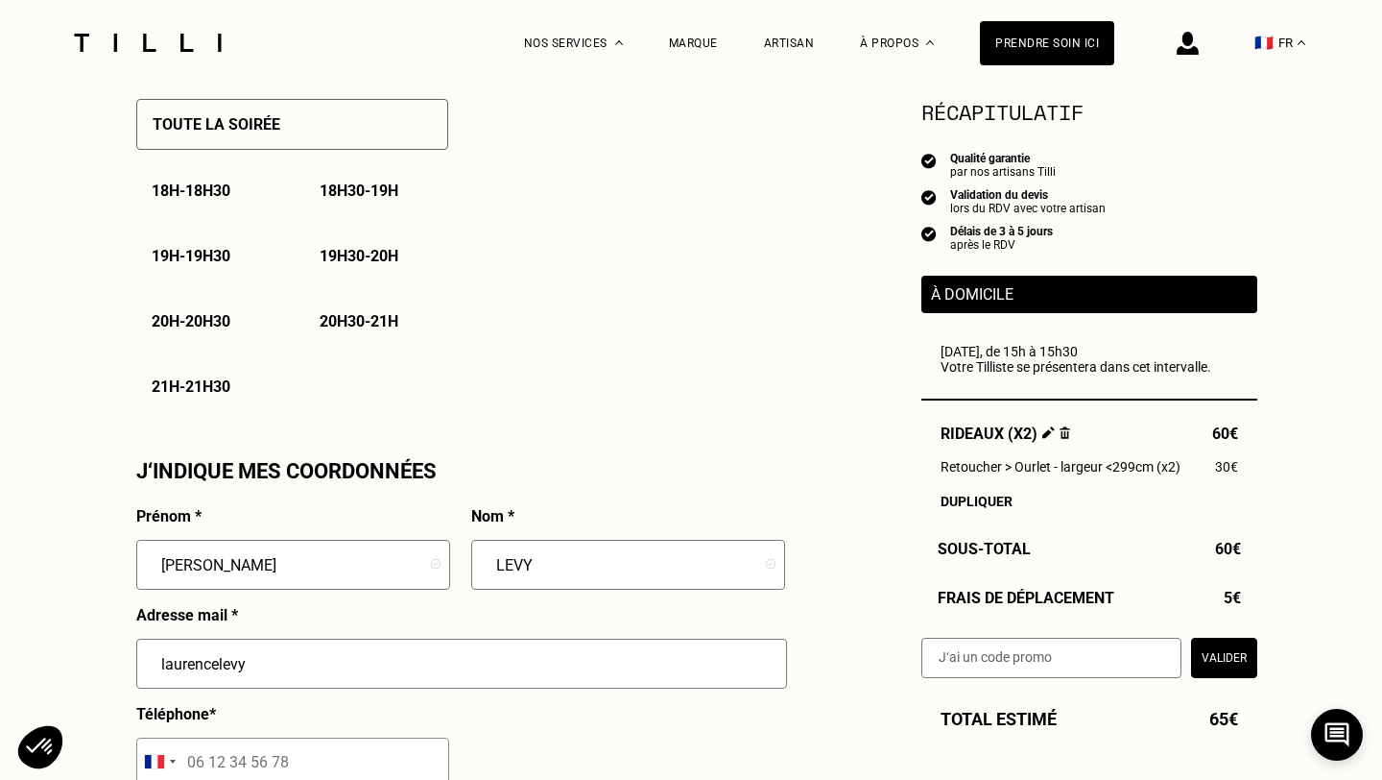
type input "[EMAIL_ADDRESS][DOMAIN_NAME]"
click at [326, 764] on input "tel" at bounding box center [292, 761] width 313 height 48
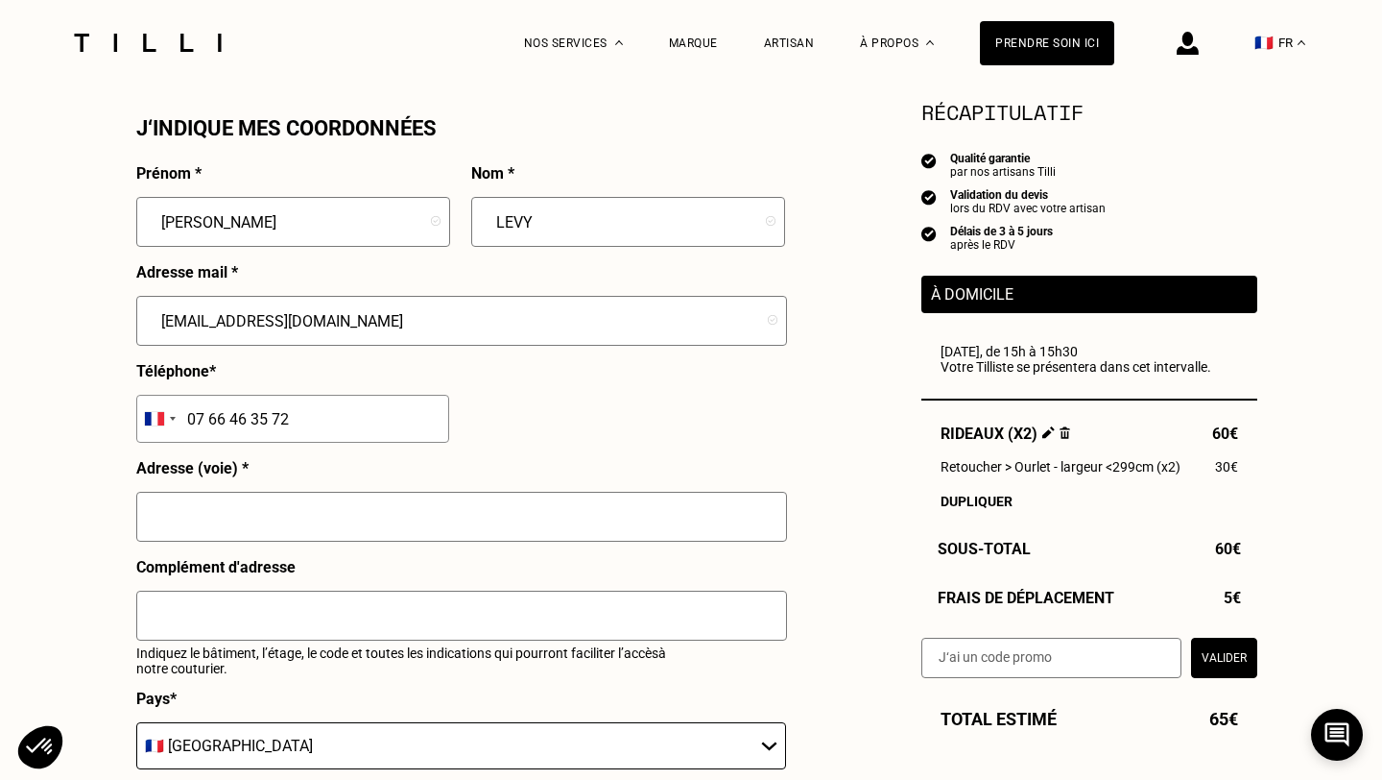
scroll to position [1753, 0]
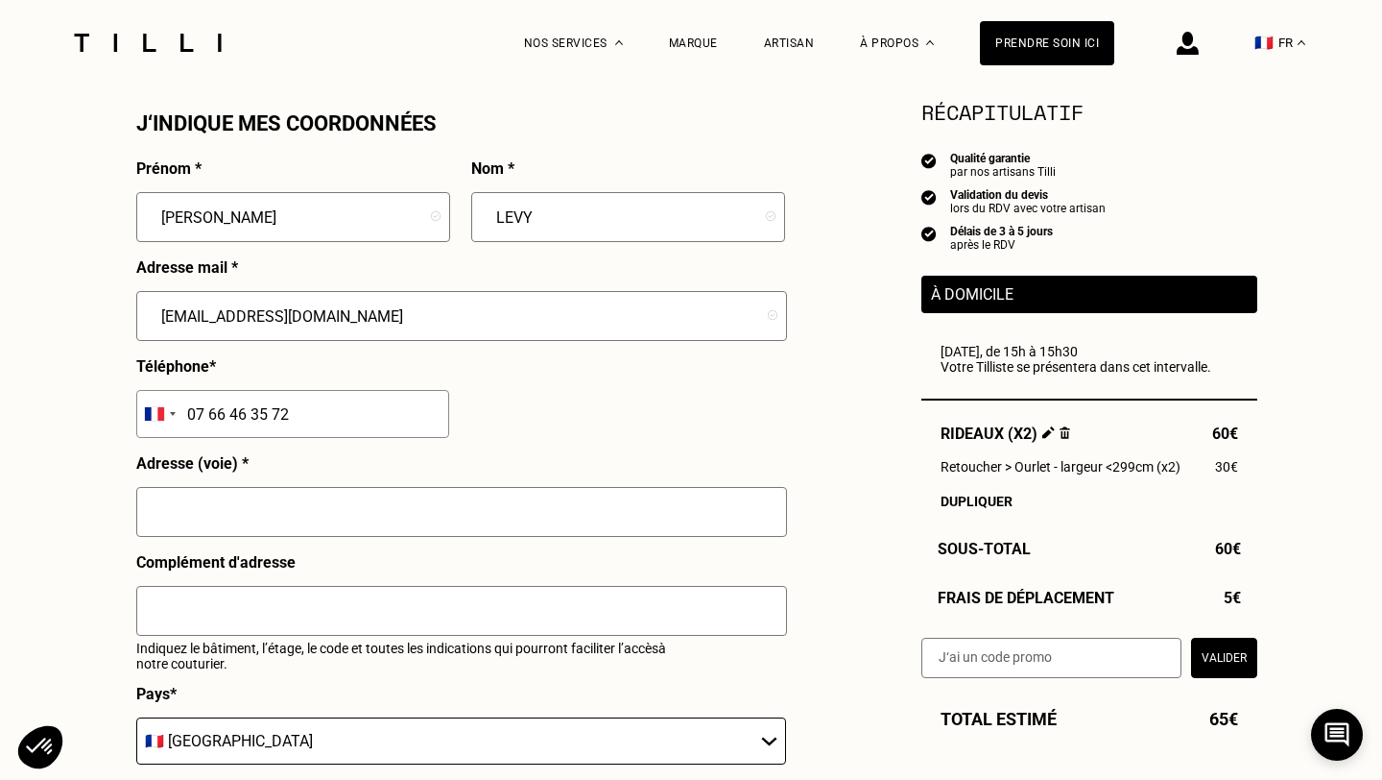
type input "07 66 46 35 72"
type input "[STREET_ADDRESS]"
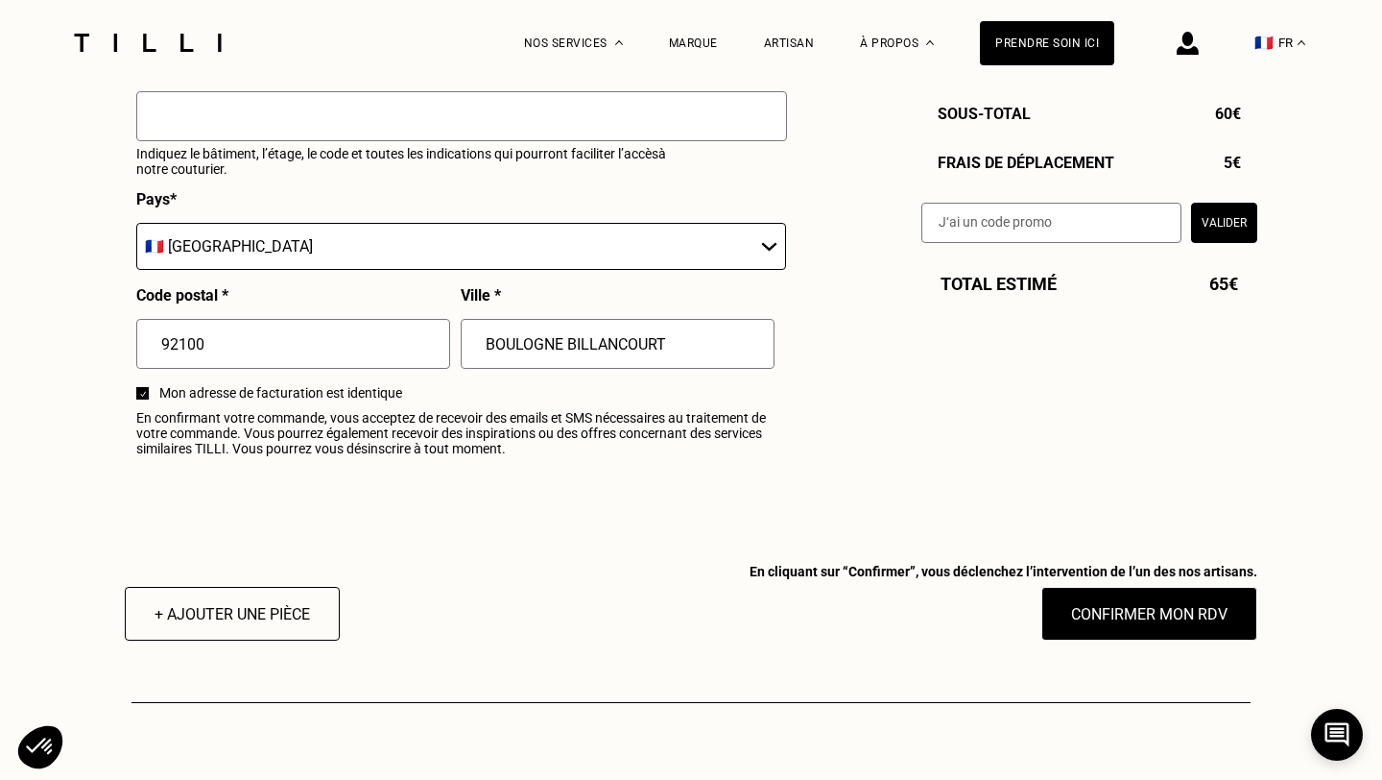
scroll to position [2250, 0]
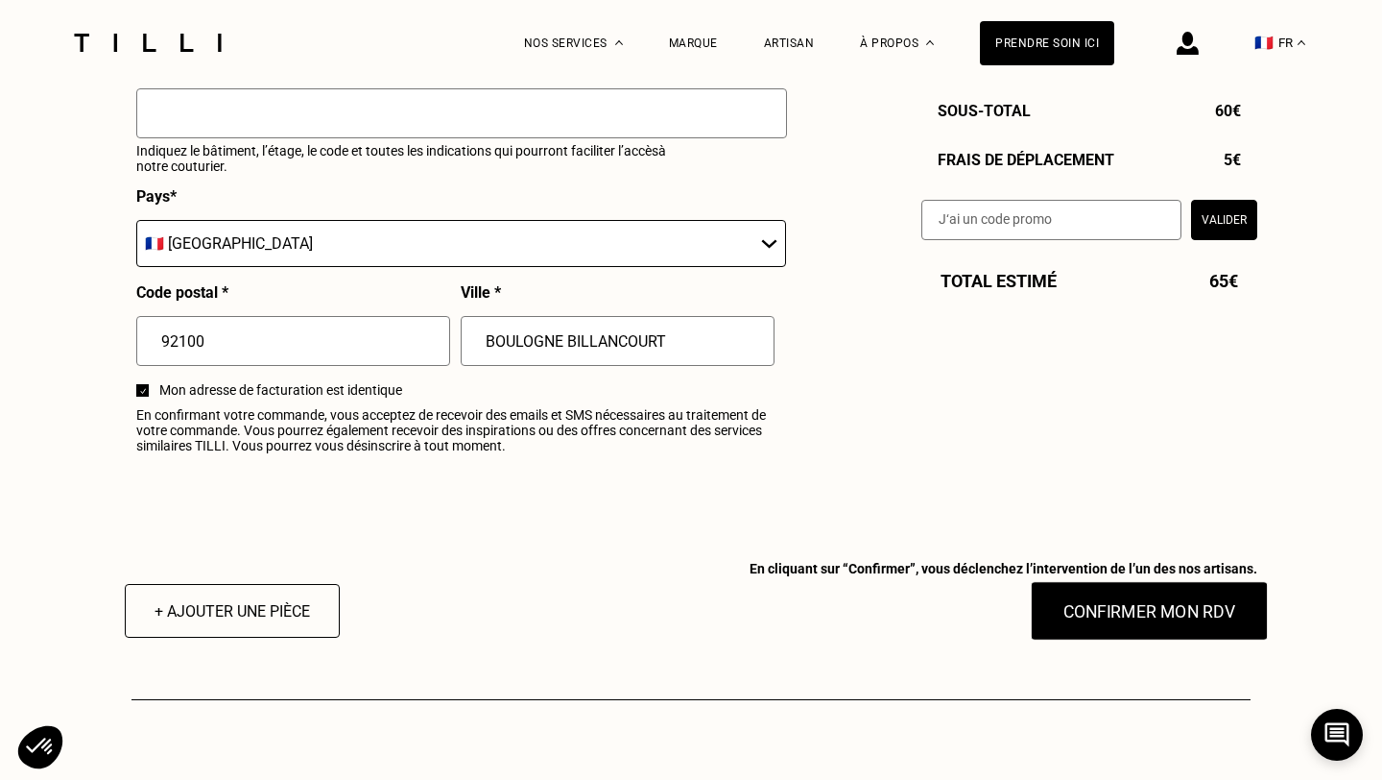
type input "BOULOGNE BILLANCOURT"
click at [1094, 631] on button "Confirmer mon RDV" at bounding box center [1150, 611] width 238 height 60
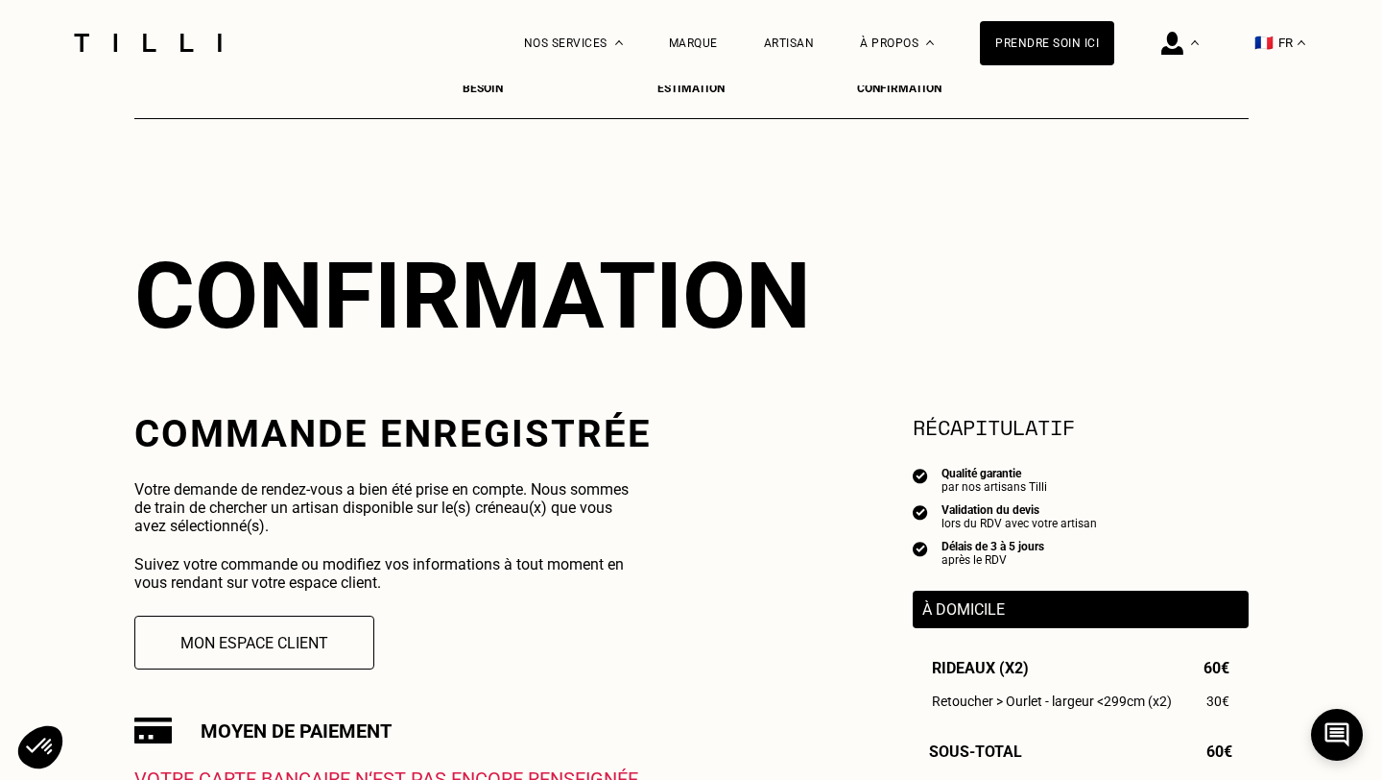
scroll to position [56, 0]
